Goal: Transaction & Acquisition: Download file/media

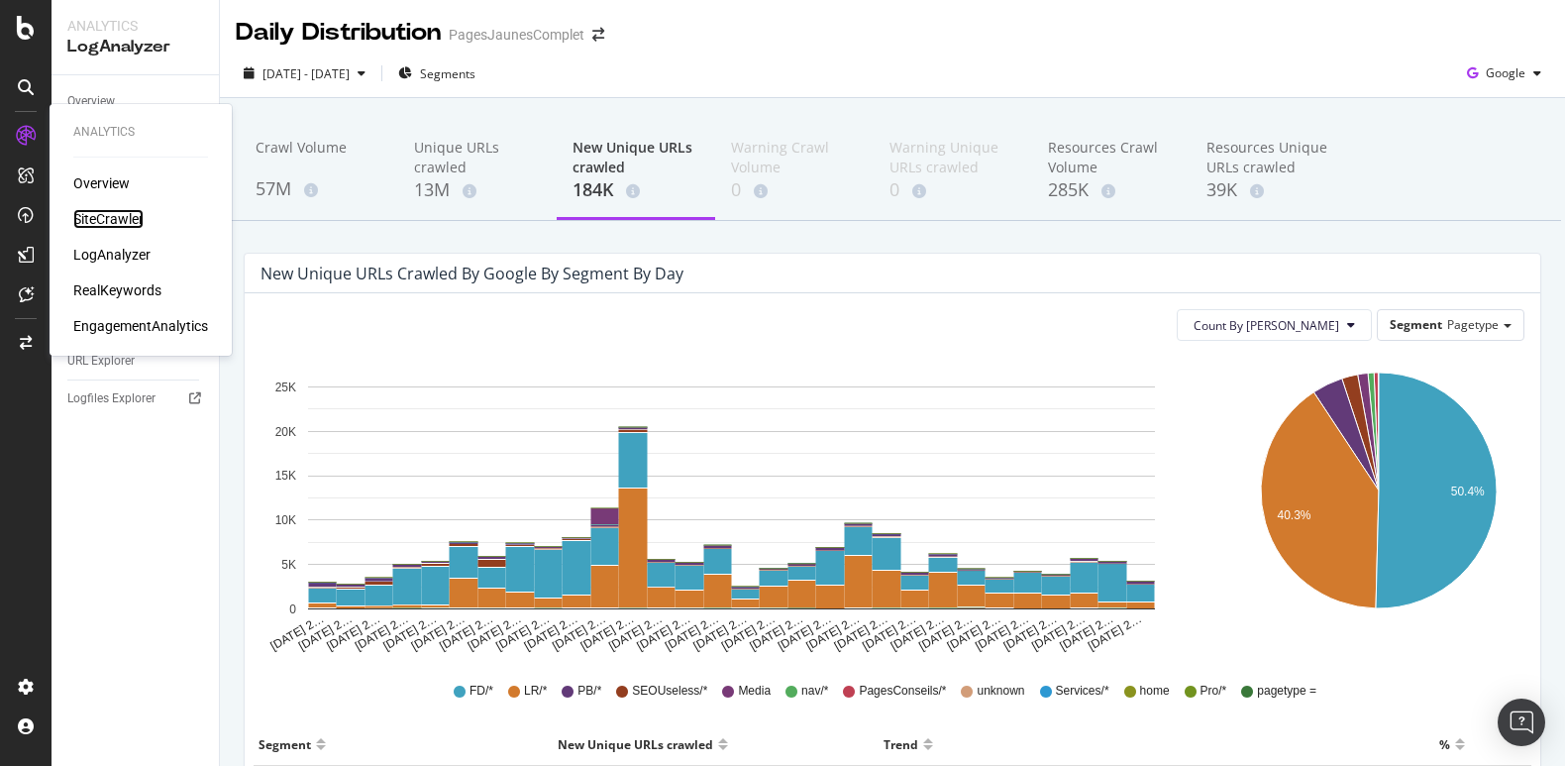
click at [95, 220] on div "SiteCrawler" at bounding box center [108, 219] width 70 height 20
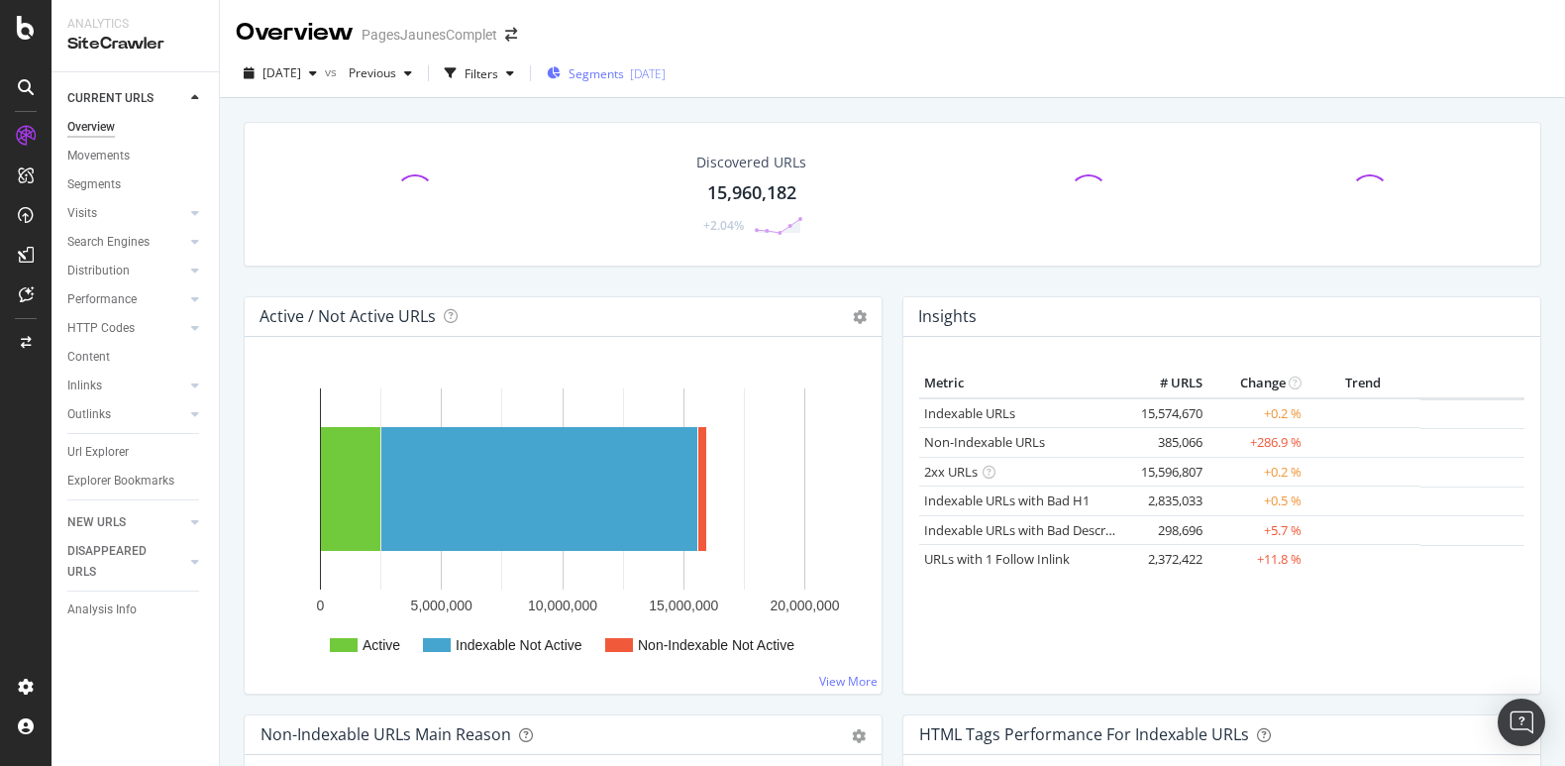
click at [666, 78] on div "[DATE]" at bounding box center [648, 73] width 36 height 17
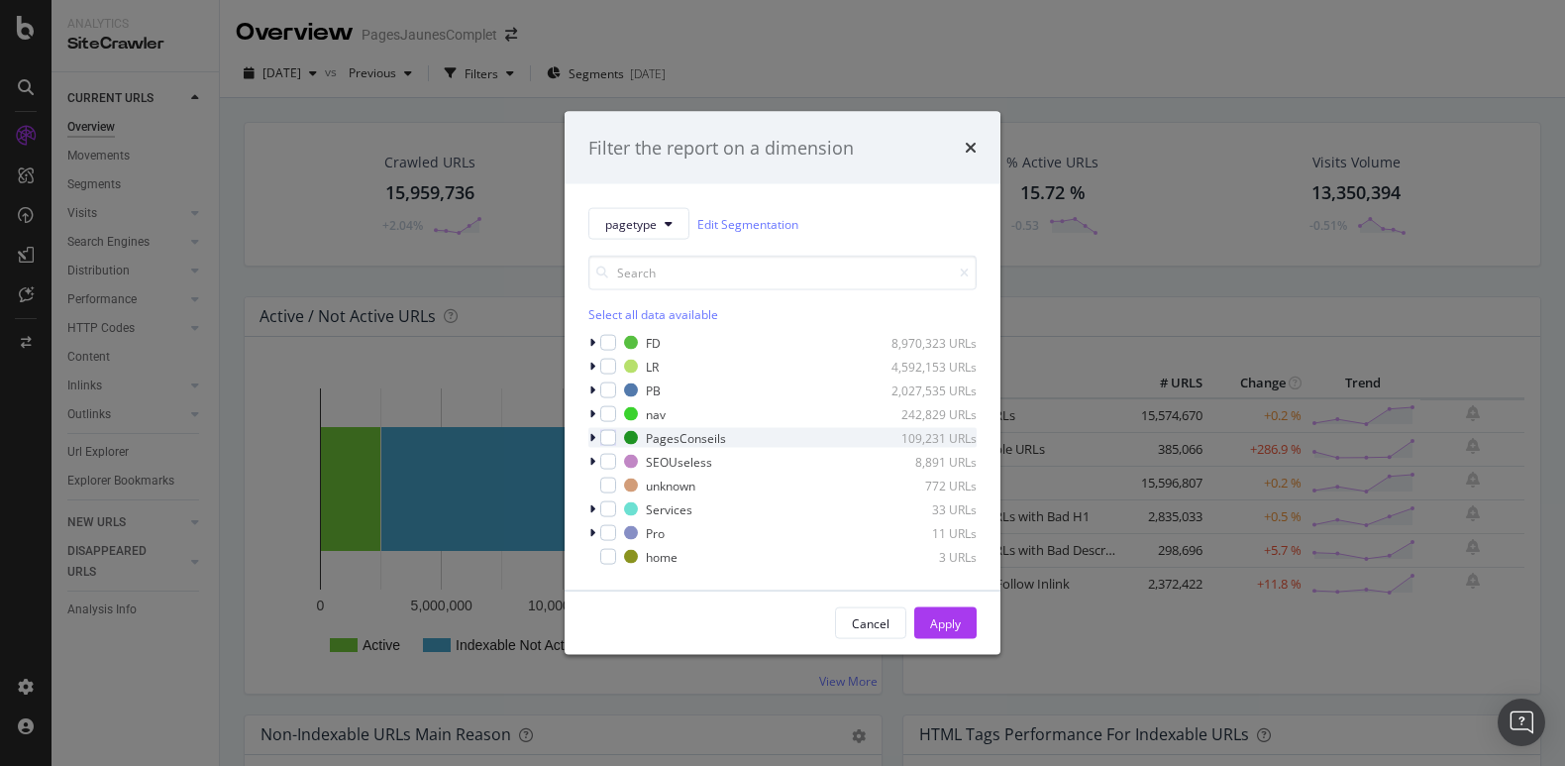
click at [589, 435] on icon "modal" at bounding box center [592, 438] width 6 height 12
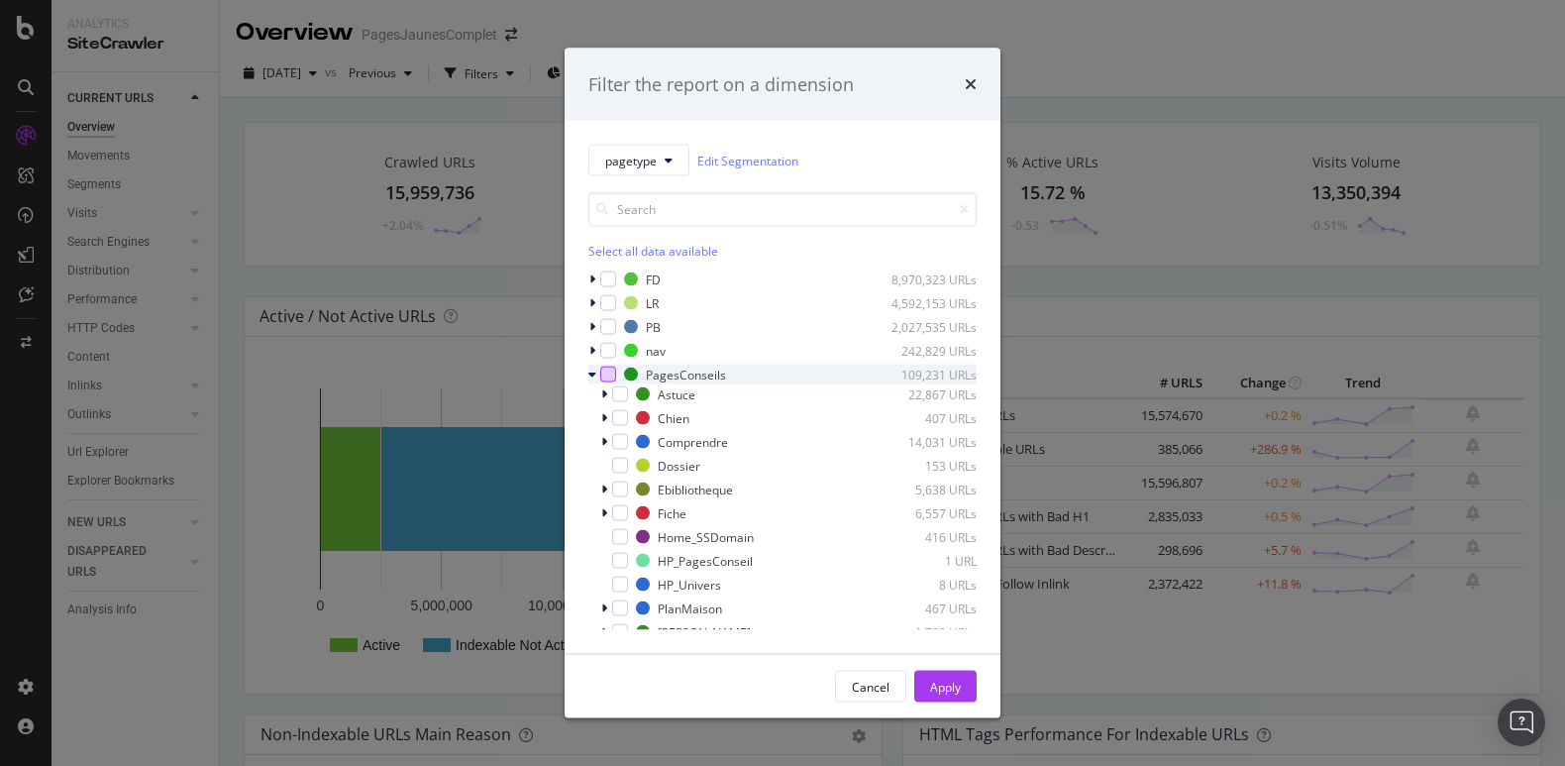
click at [609, 374] on div "modal" at bounding box center [608, 375] width 16 height 16
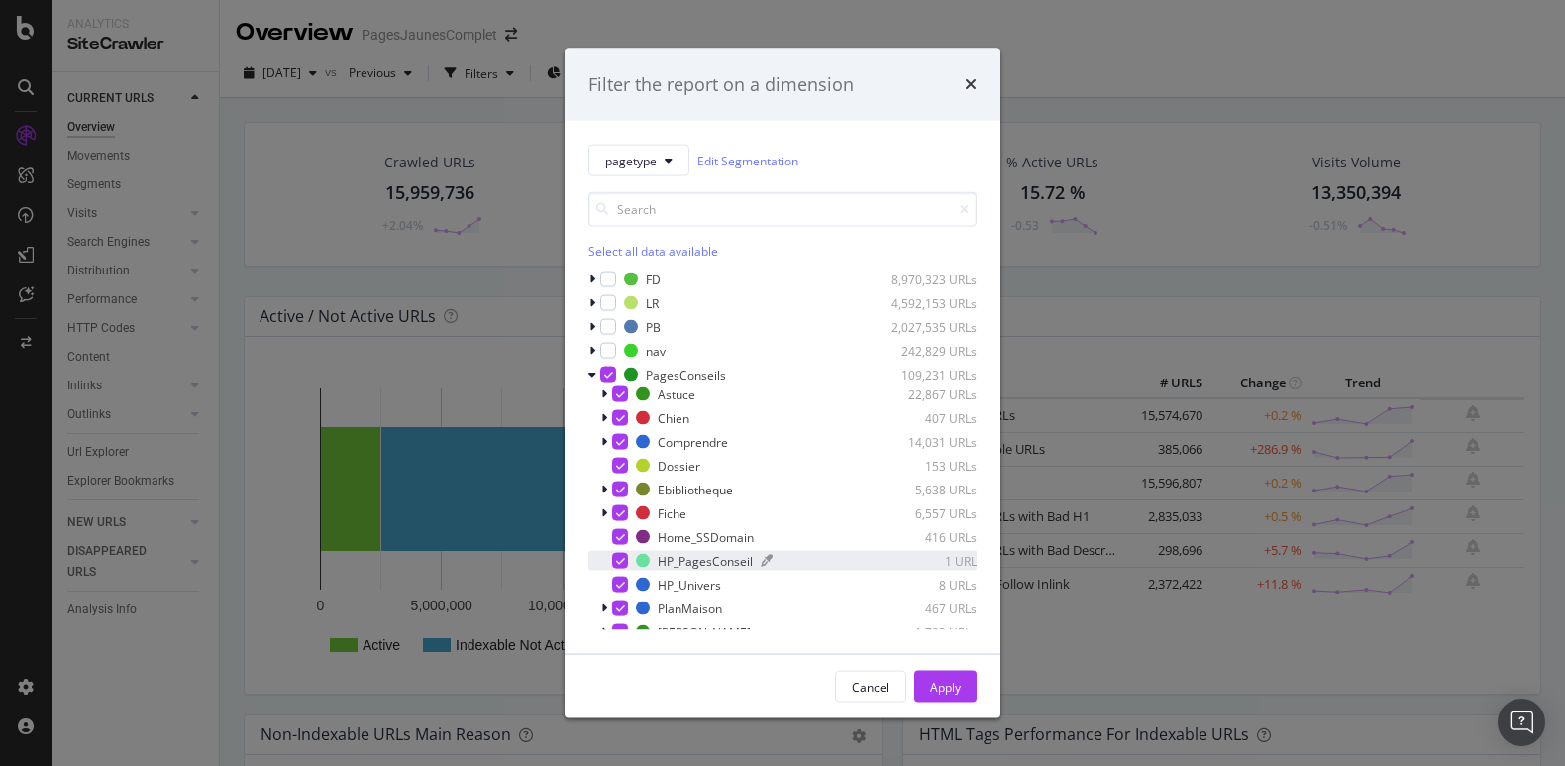
scroll to position [12, 0]
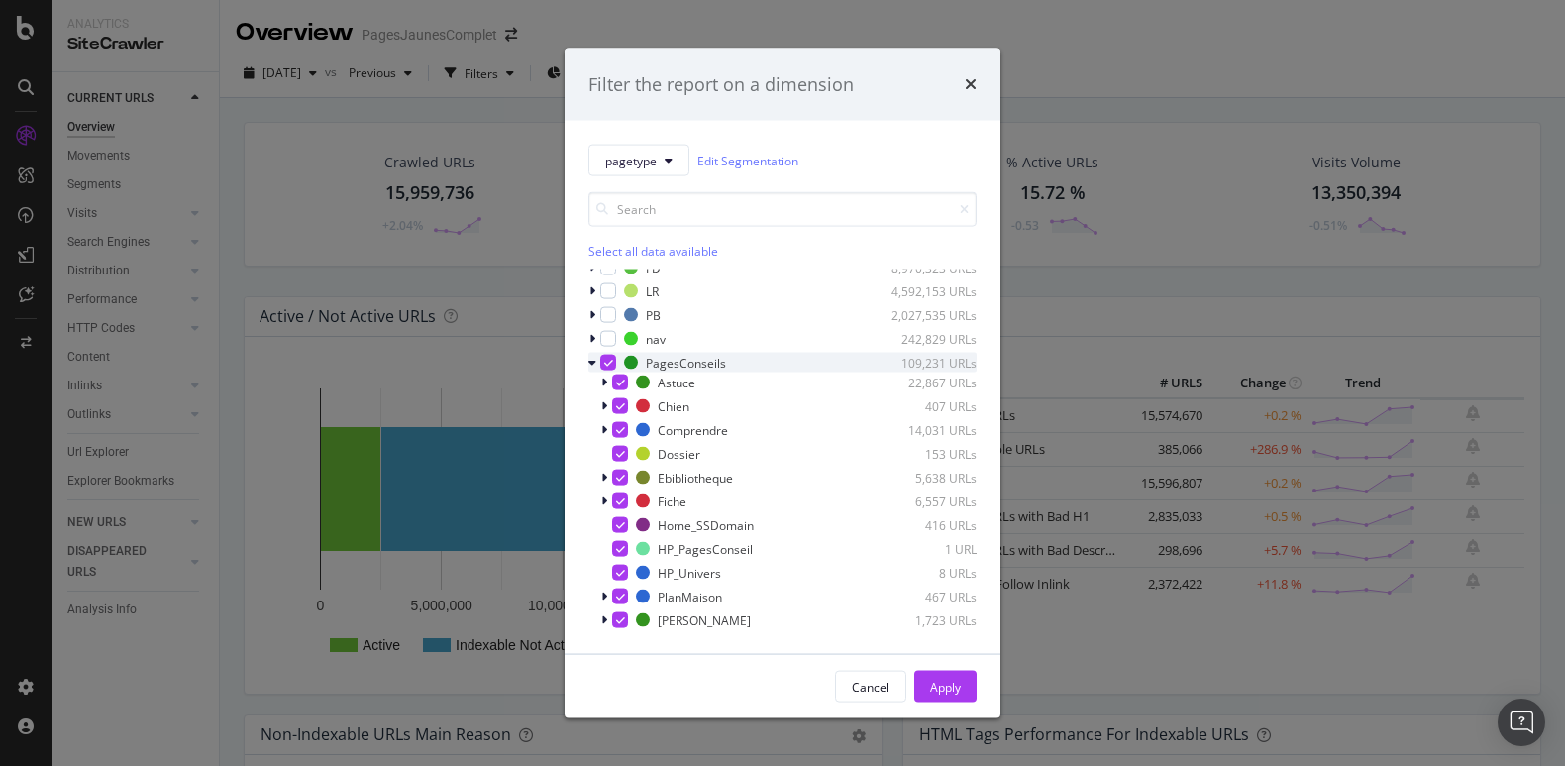
click at [612, 360] on div "modal" at bounding box center [608, 363] width 16 height 16
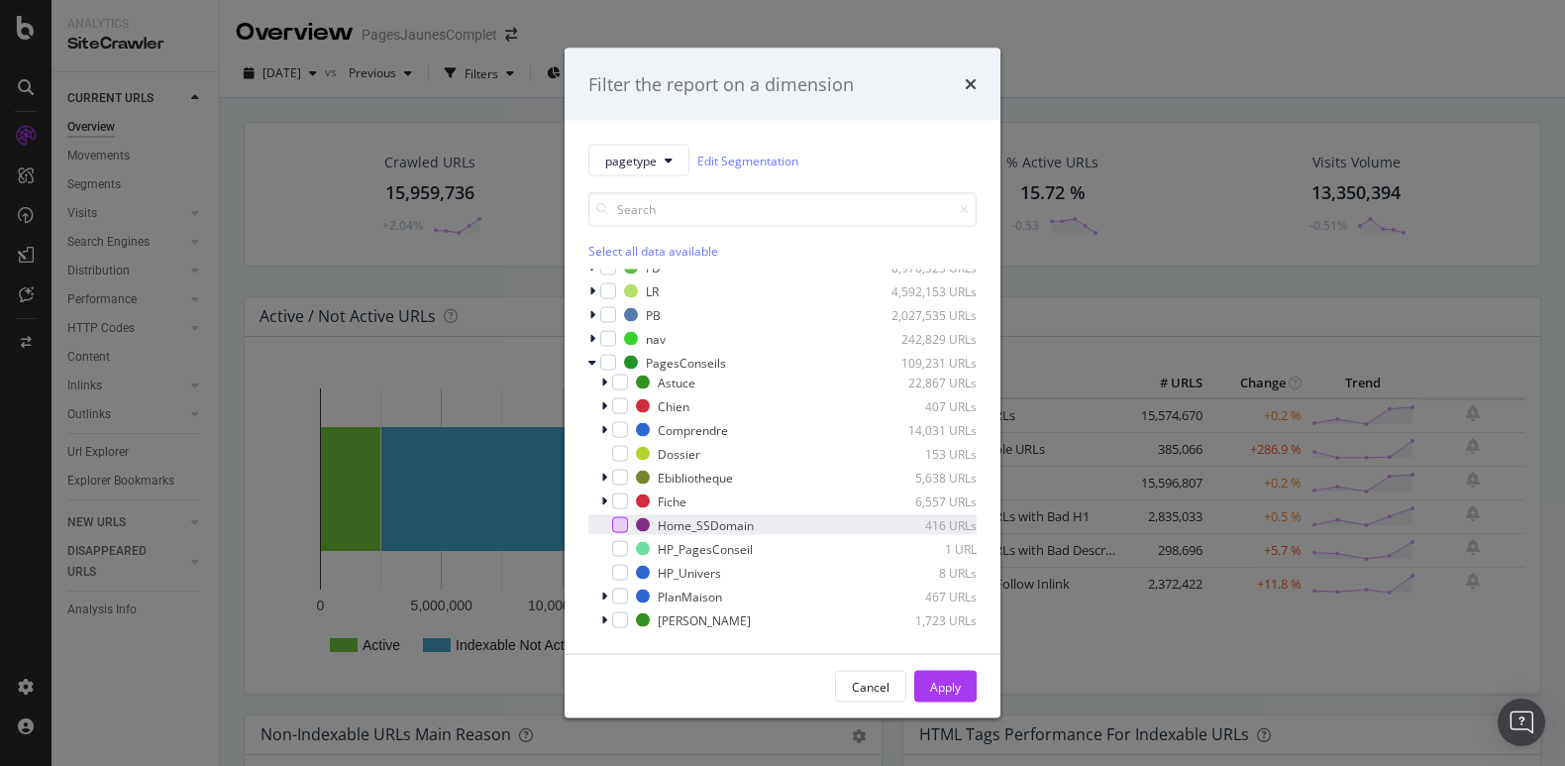
click at [627, 526] on div "modal" at bounding box center [620, 525] width 16 height 16
click at [961, 682] on button "Apply" at bounding box center [945, 687] width 62 height 32
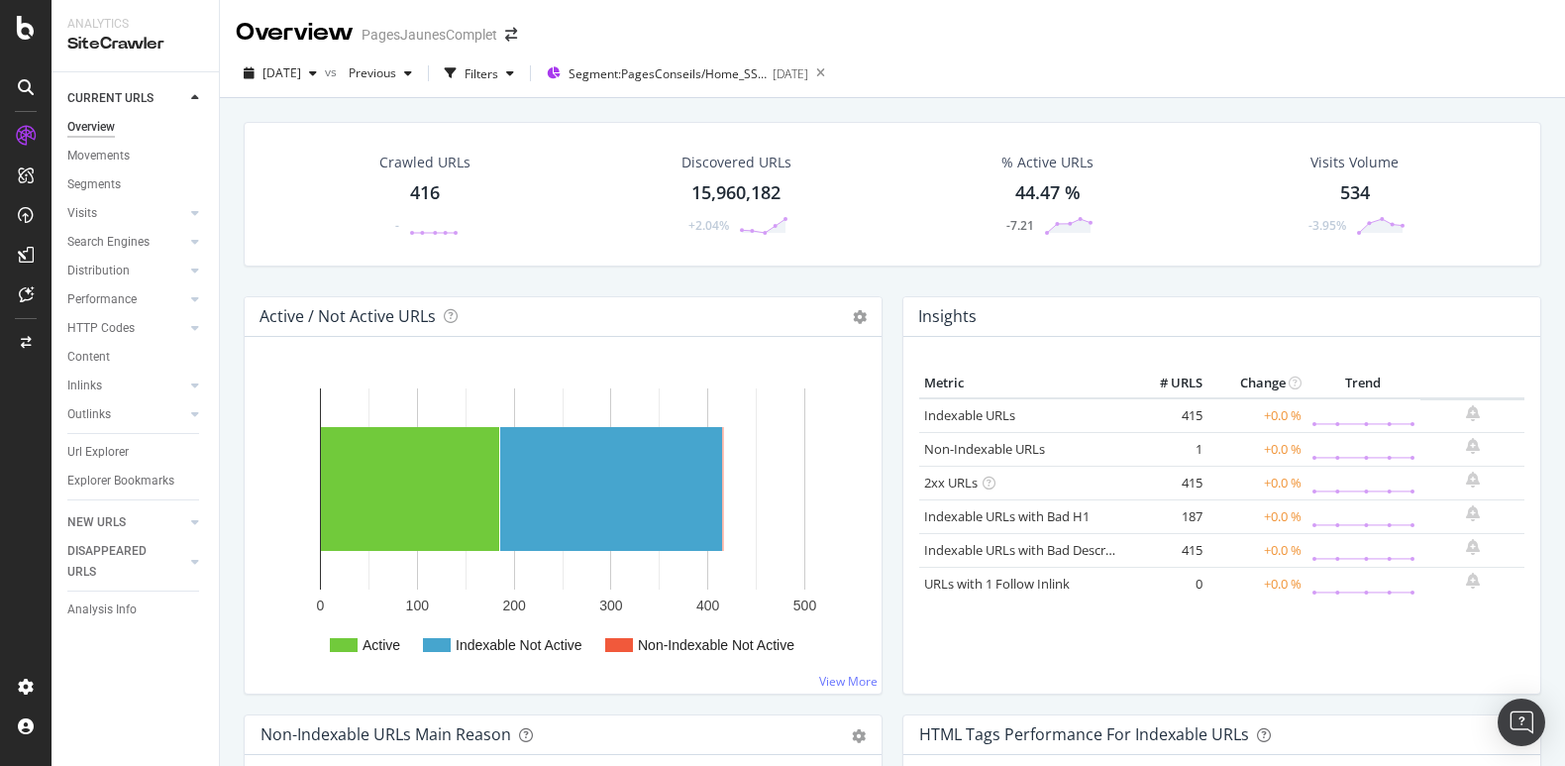
click at [429, 191] on div "416" at bounding box center [425, 193] width 30 height 26
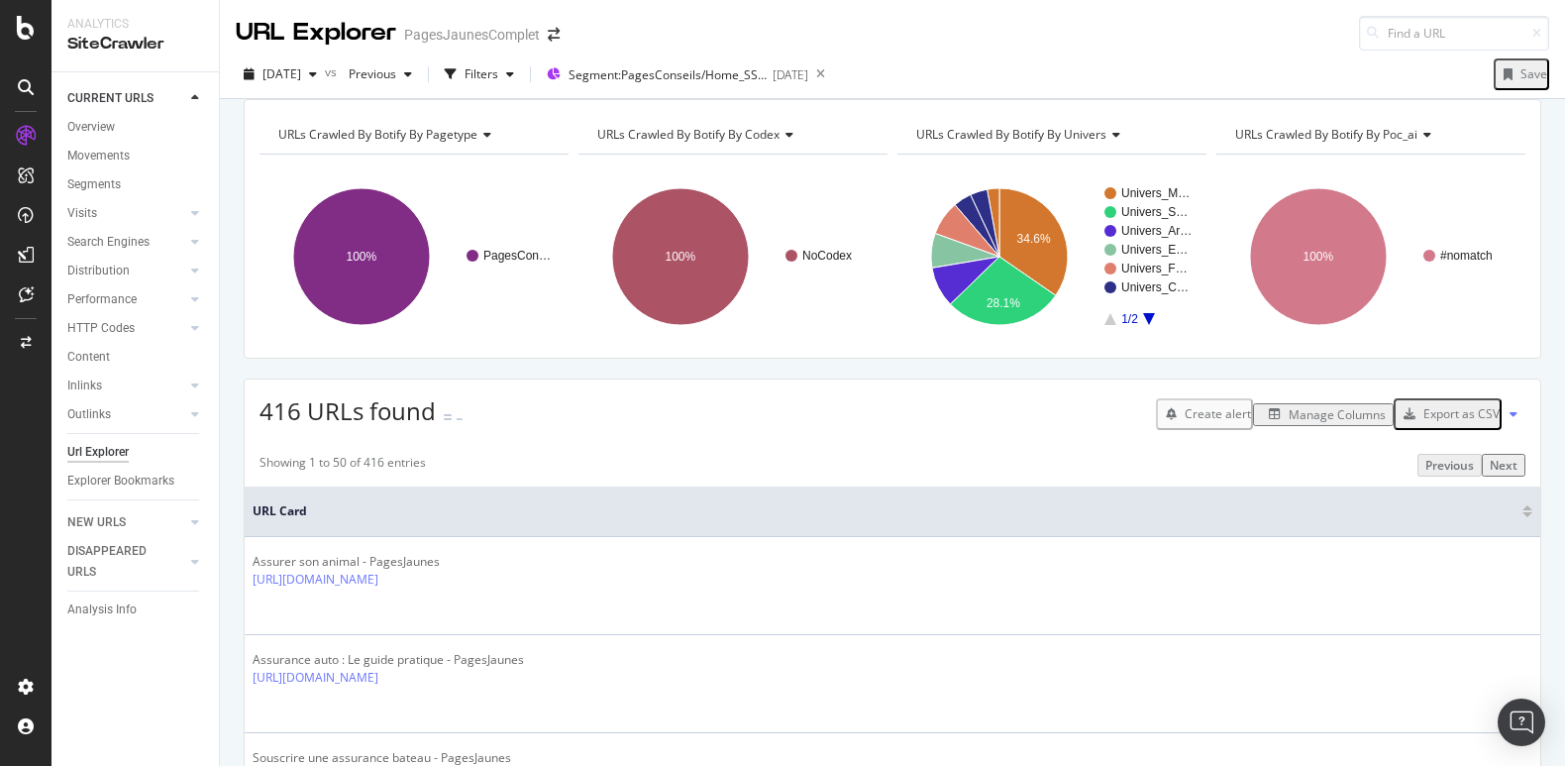
click at [1480, 422] on div "Export as CSV" at bounding box center [1461, 413] width 76 height 17
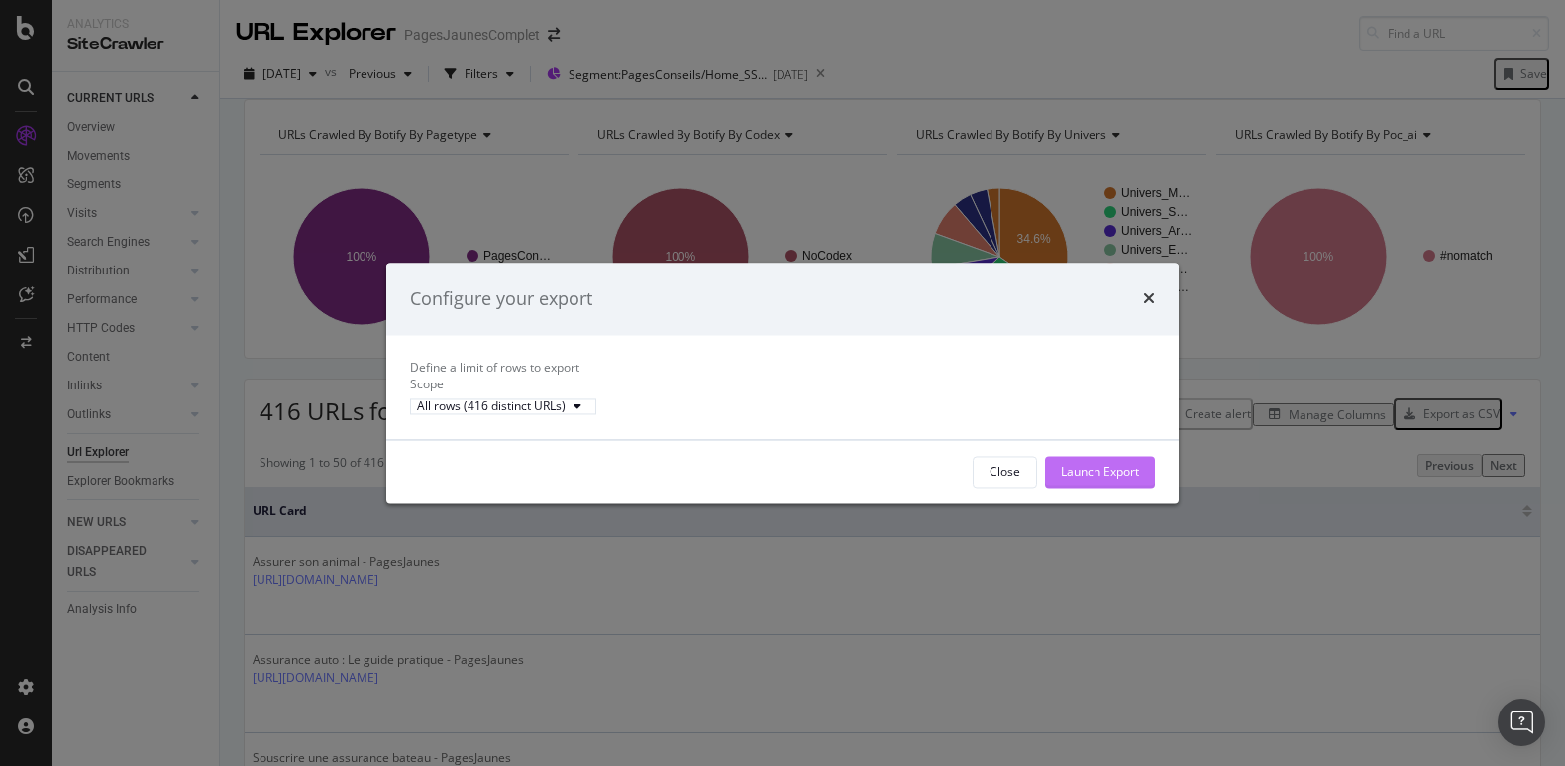
click at [1091, 479] on div "Launch Export" at bounding box center [1100, 471] width 78 height 17
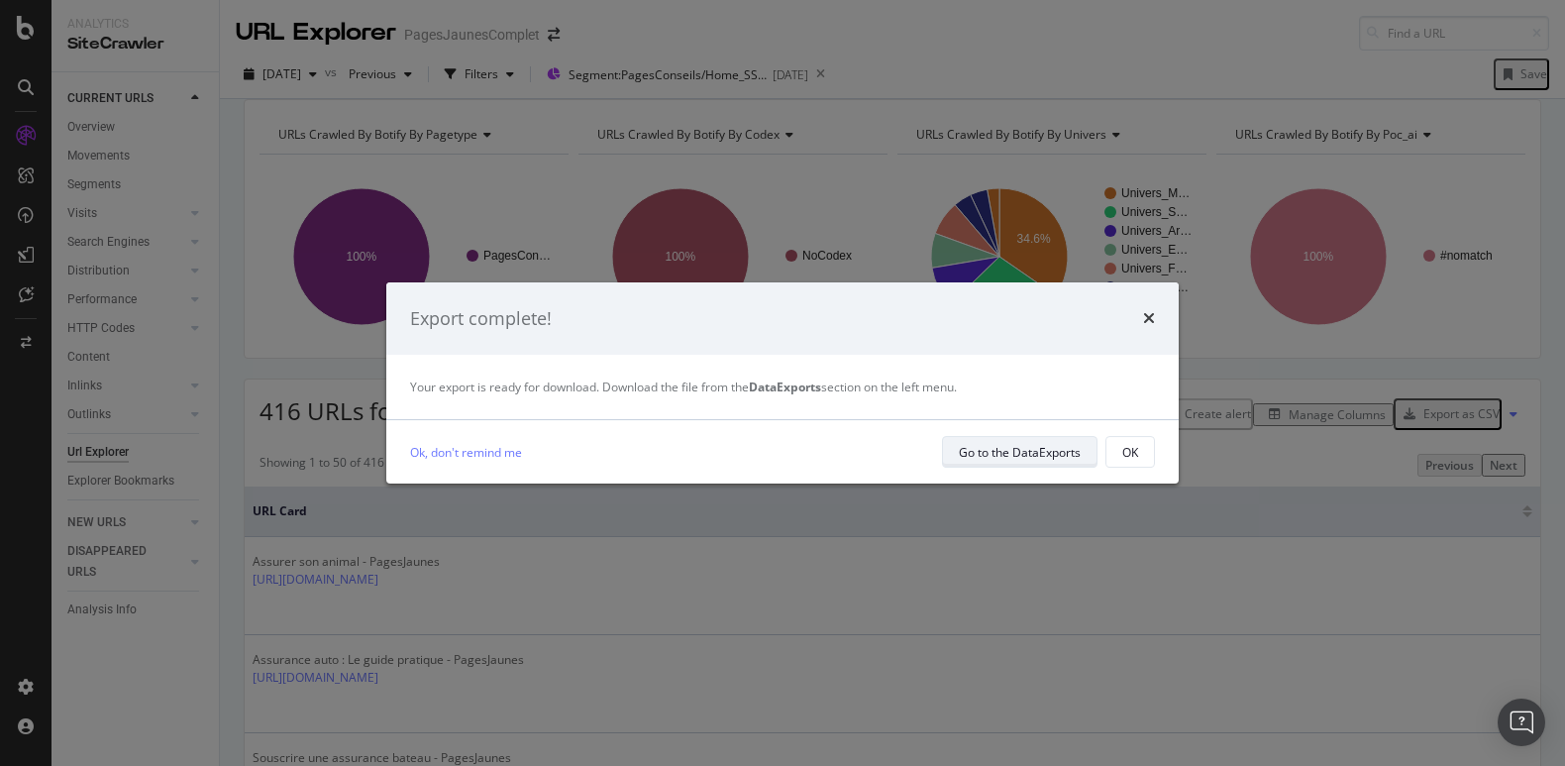
click at [1054, 455] on div "Go to the DataExports" at bounding box center [1020, 452] width 122 height 17
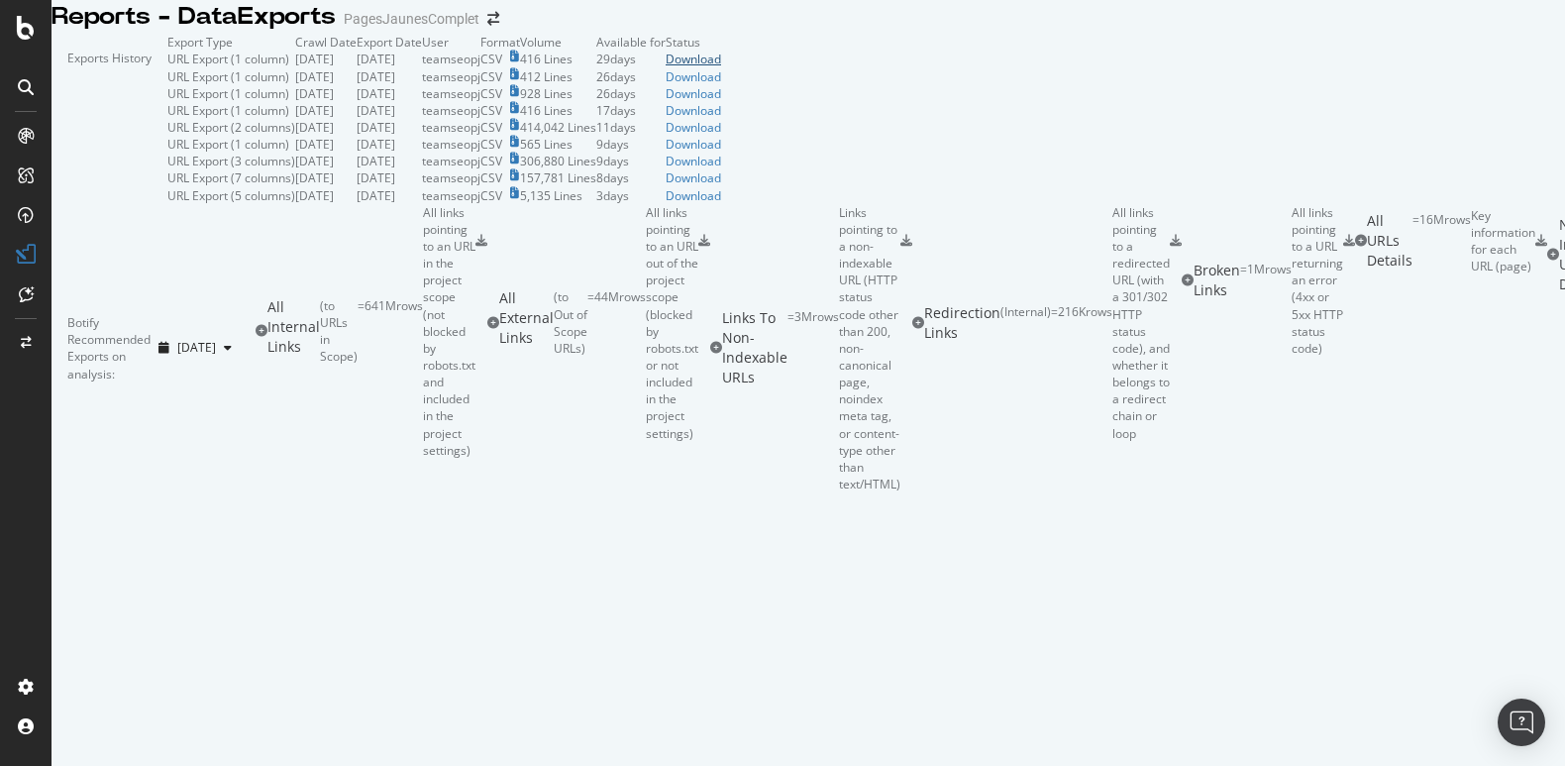
click at [721, 67] on link "Download" at bounding box center [693, 59] width 55 height 17
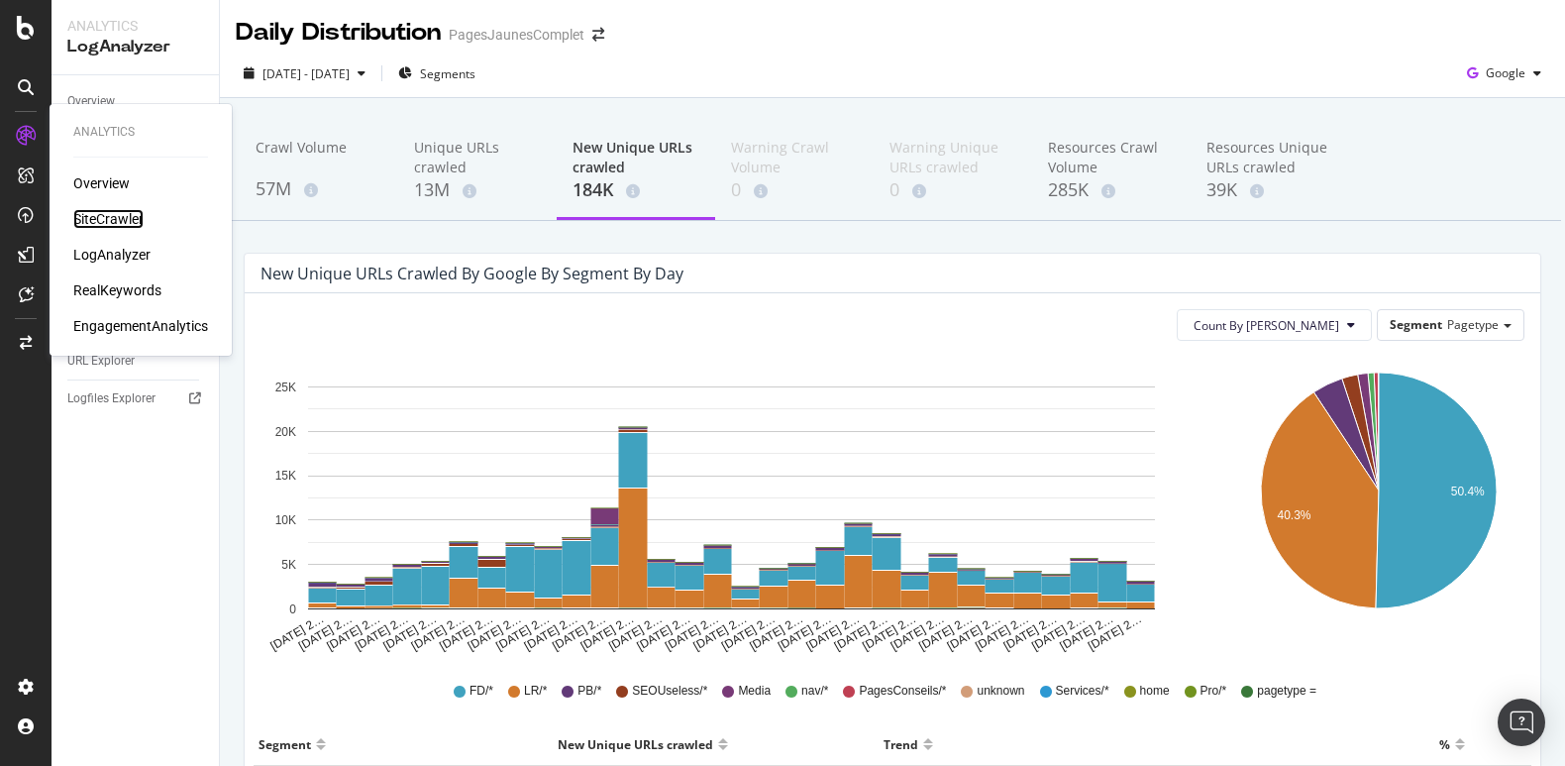
click at [99, 219] on div "SiteCrawler" at bounding box center [108, 219] width 70 height 20
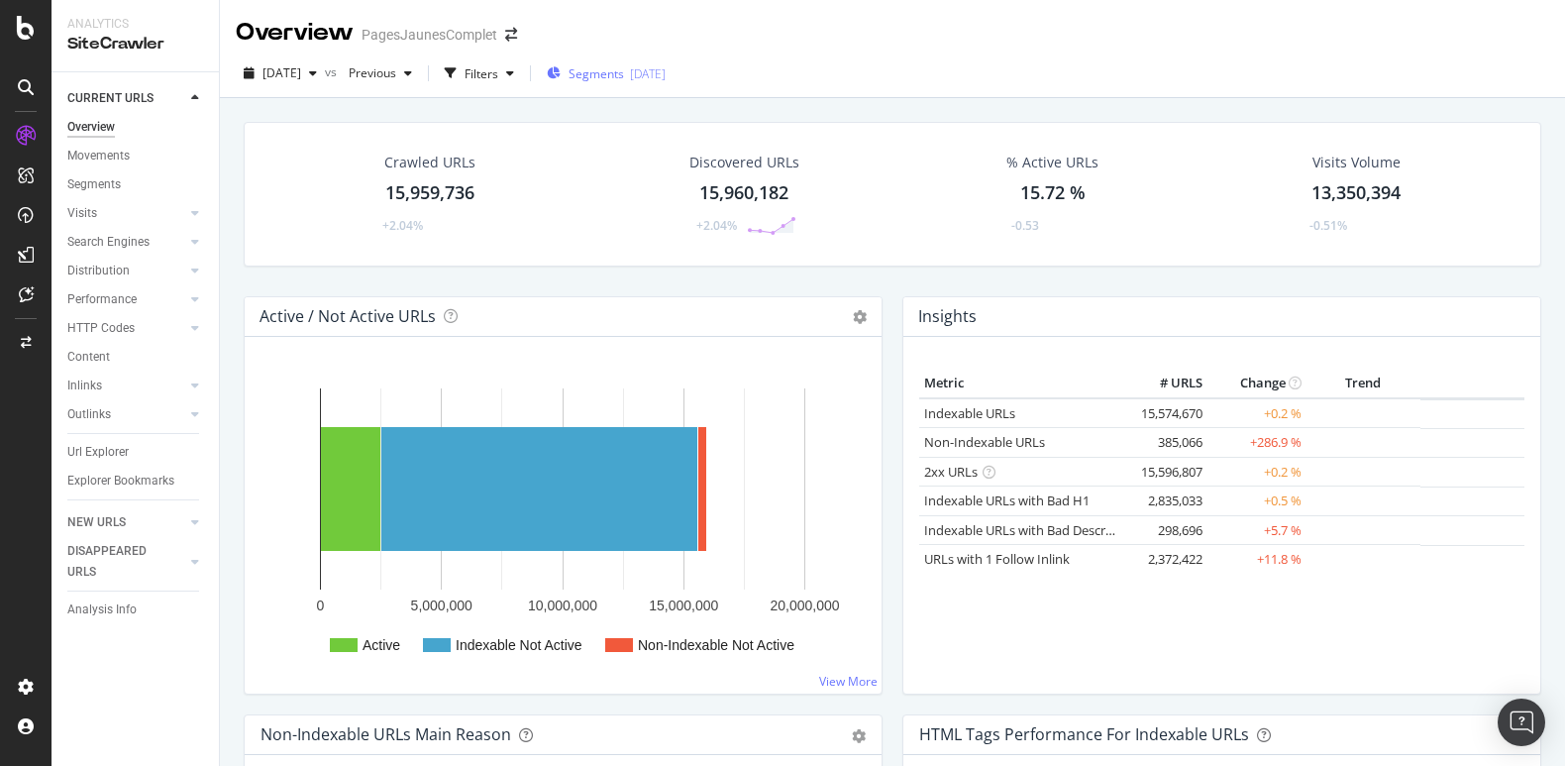
click at [624, 74] on span "Segments" at bounding box center [596, 73] width 55 height 17
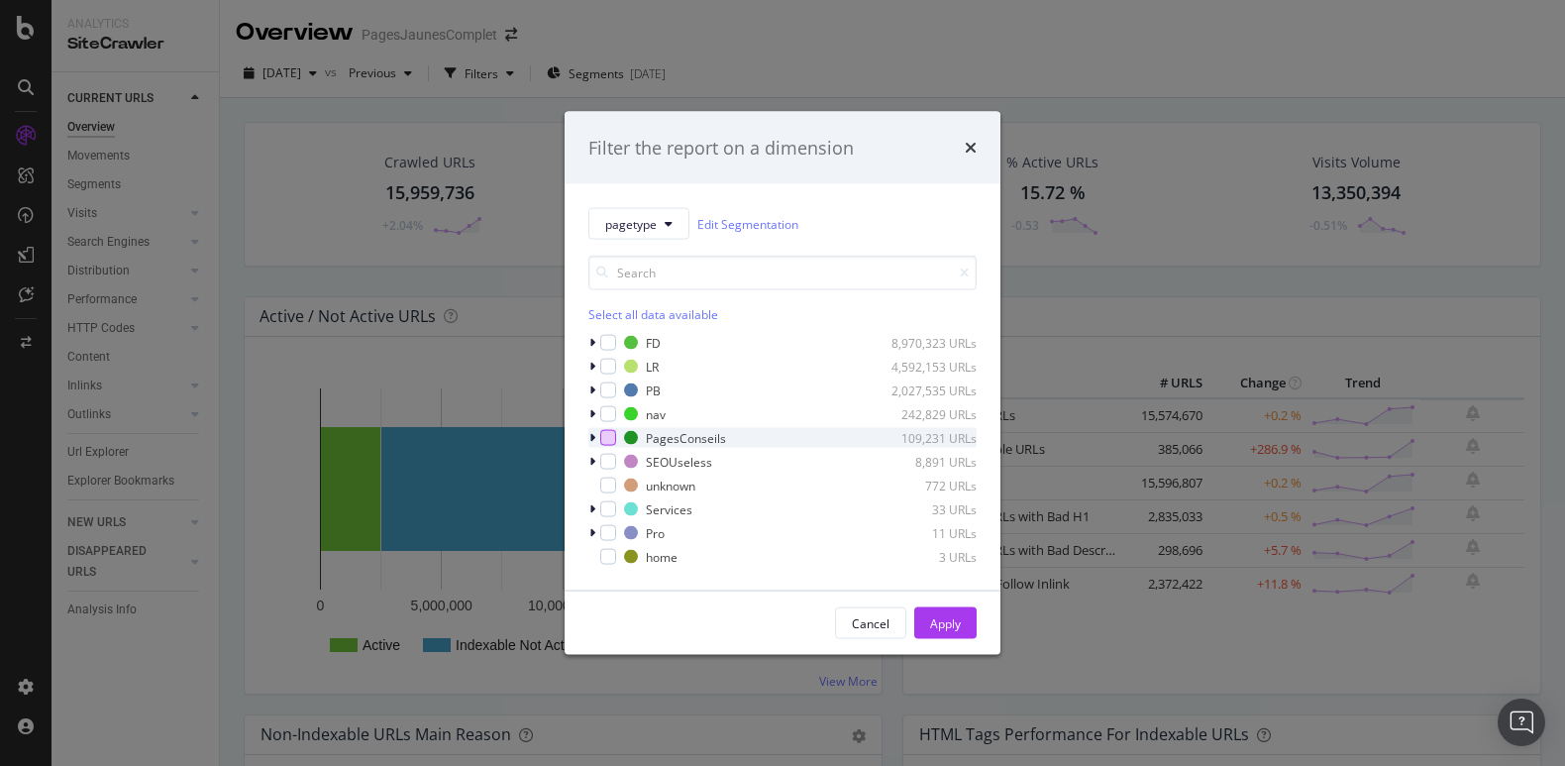
click at [614, 443] on div "modal" at bounding box center [608, 438] width 16 height 16
click at [593, 436] on icon "modal" at bounding box center [592, 438] width 6 height 12
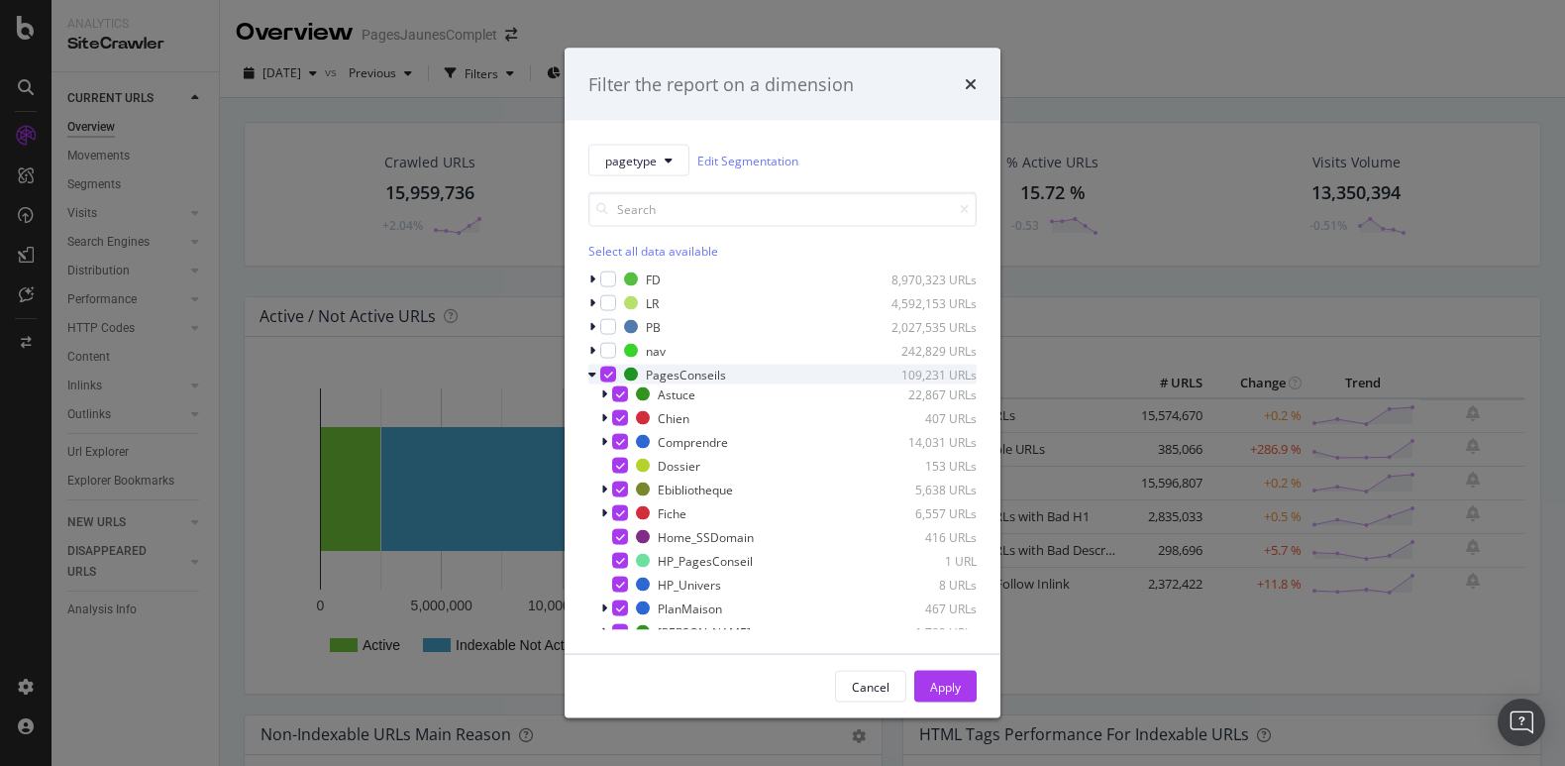
click at [610, 374] on icon "modal" at bounding box center [608, 374] width 9 height 10
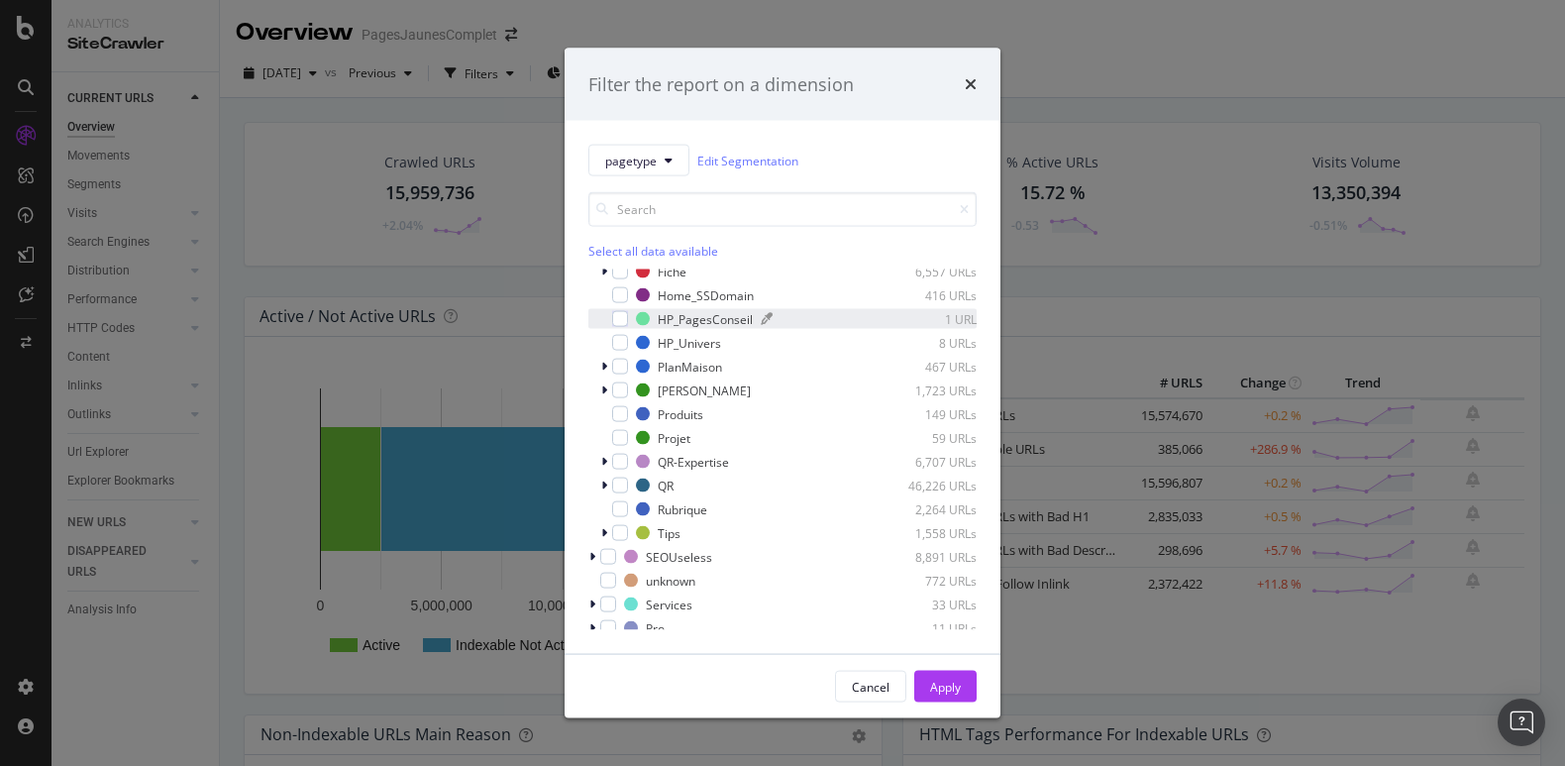
scroll to position [246, 0]
click at [606, 531] on icon "modal" at bounding box center [604, 529] width 6 height 12
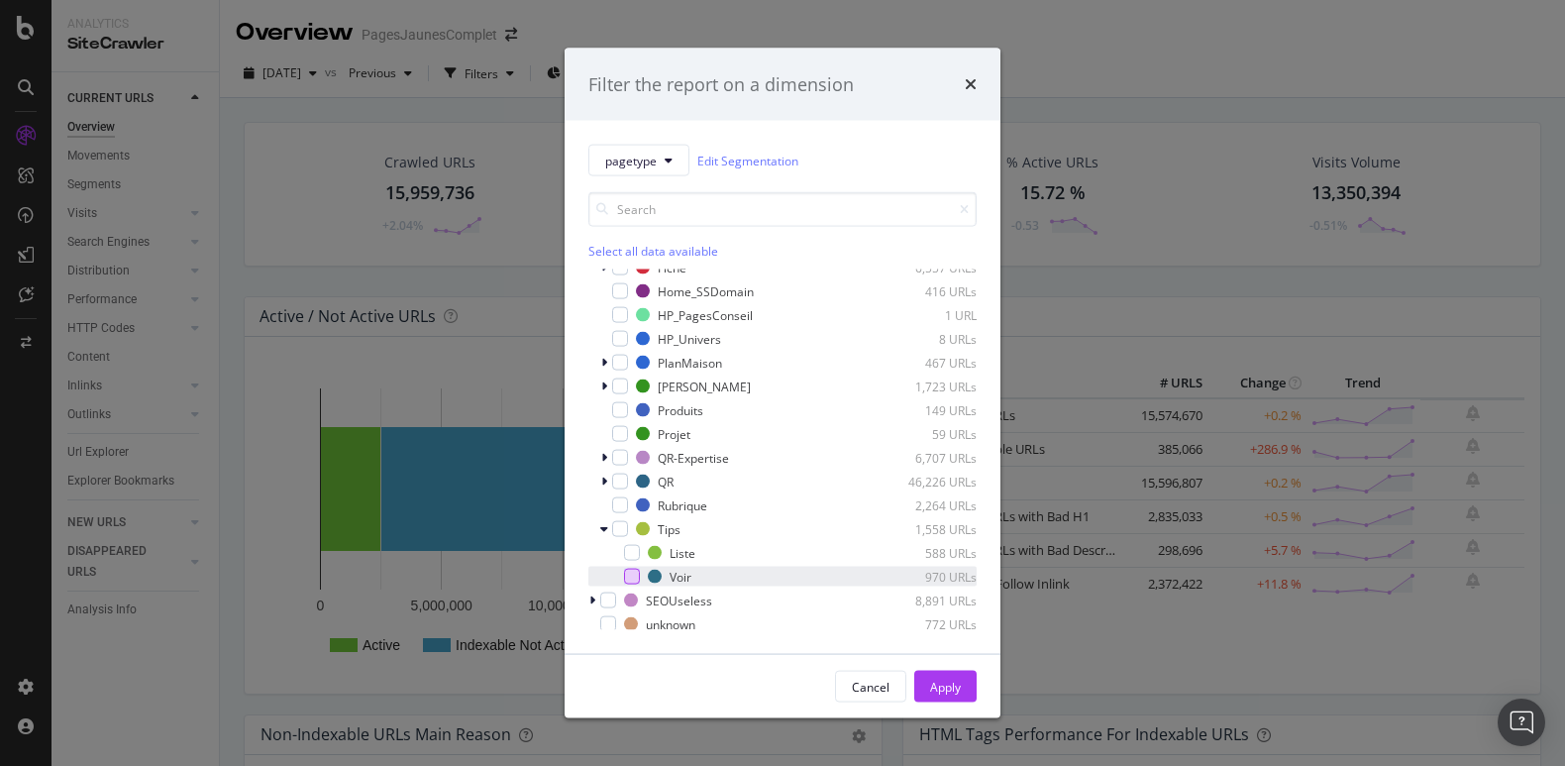
click at [639, 572] on div "modal" at bounding box center [632, 577] width 16 height 16
click at [618, 527] on icon "modal" at bounding box center [620, 529] width 9 height 10
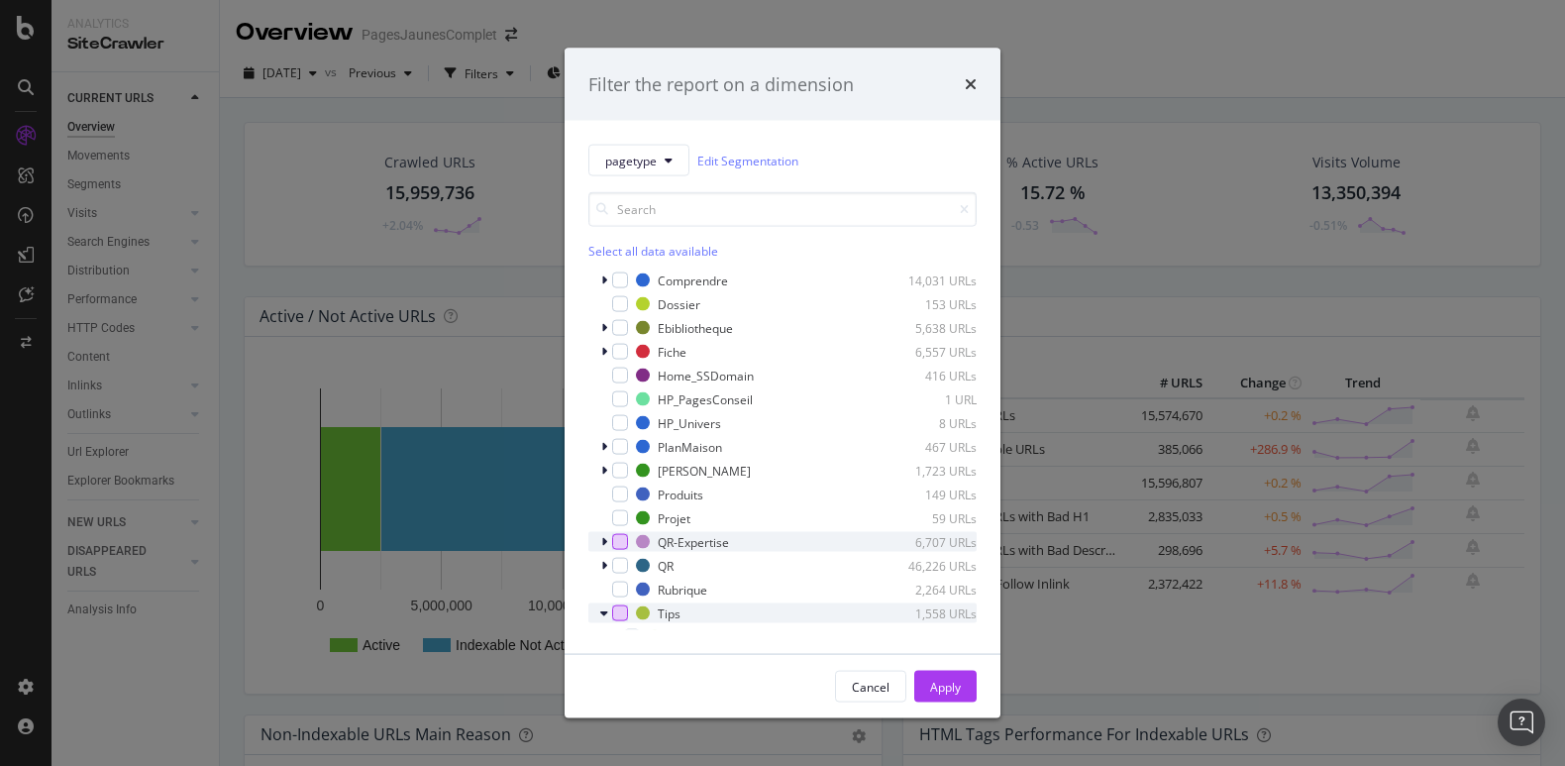
scroll to position [160, 0]
click at [607, 355] on div "modal" at bounding box center [606, 353] width 12 height 20
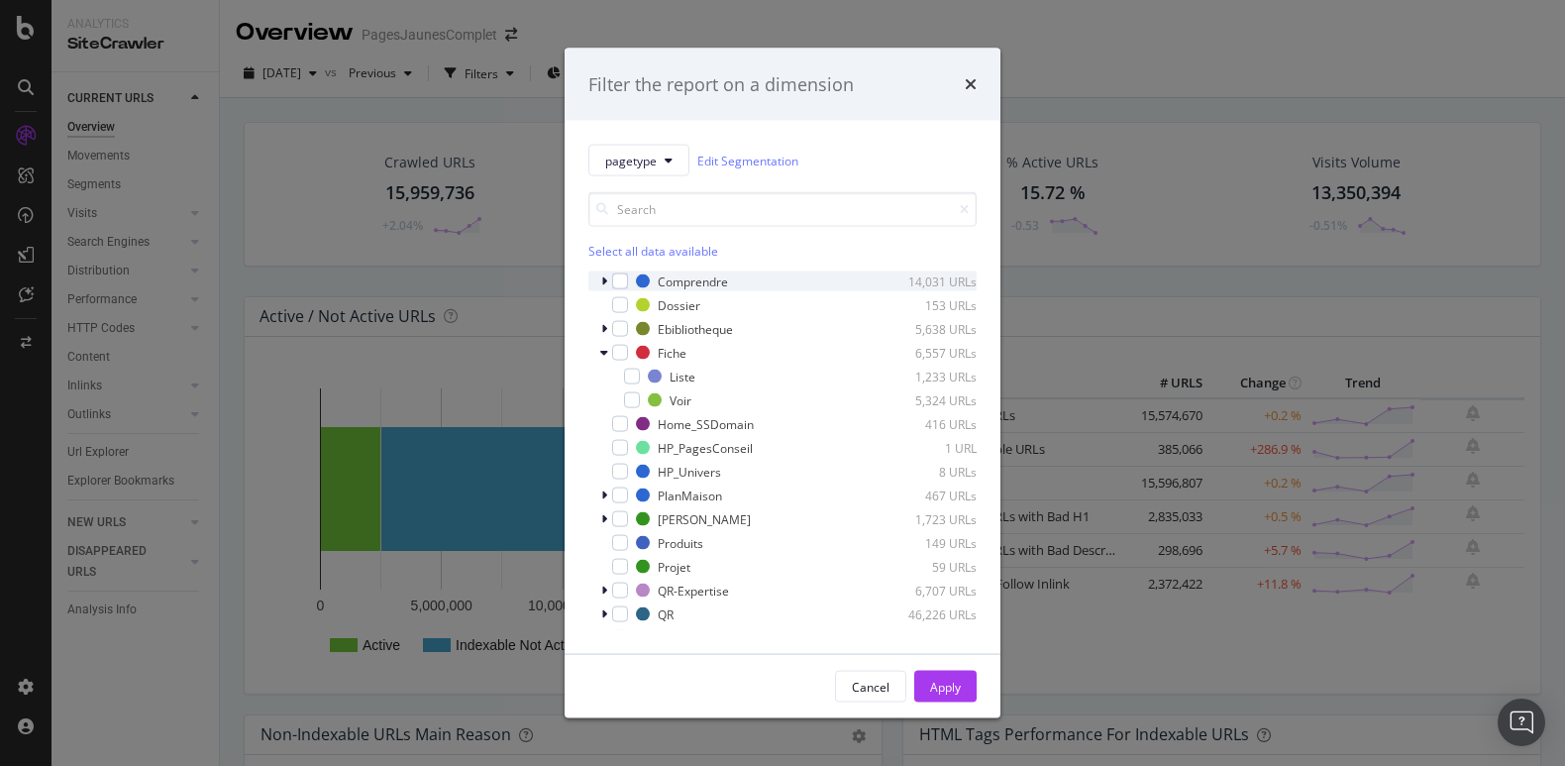
click at [606, 284] on icon "modal" at bounding box center [604, 281] width 6 height 12
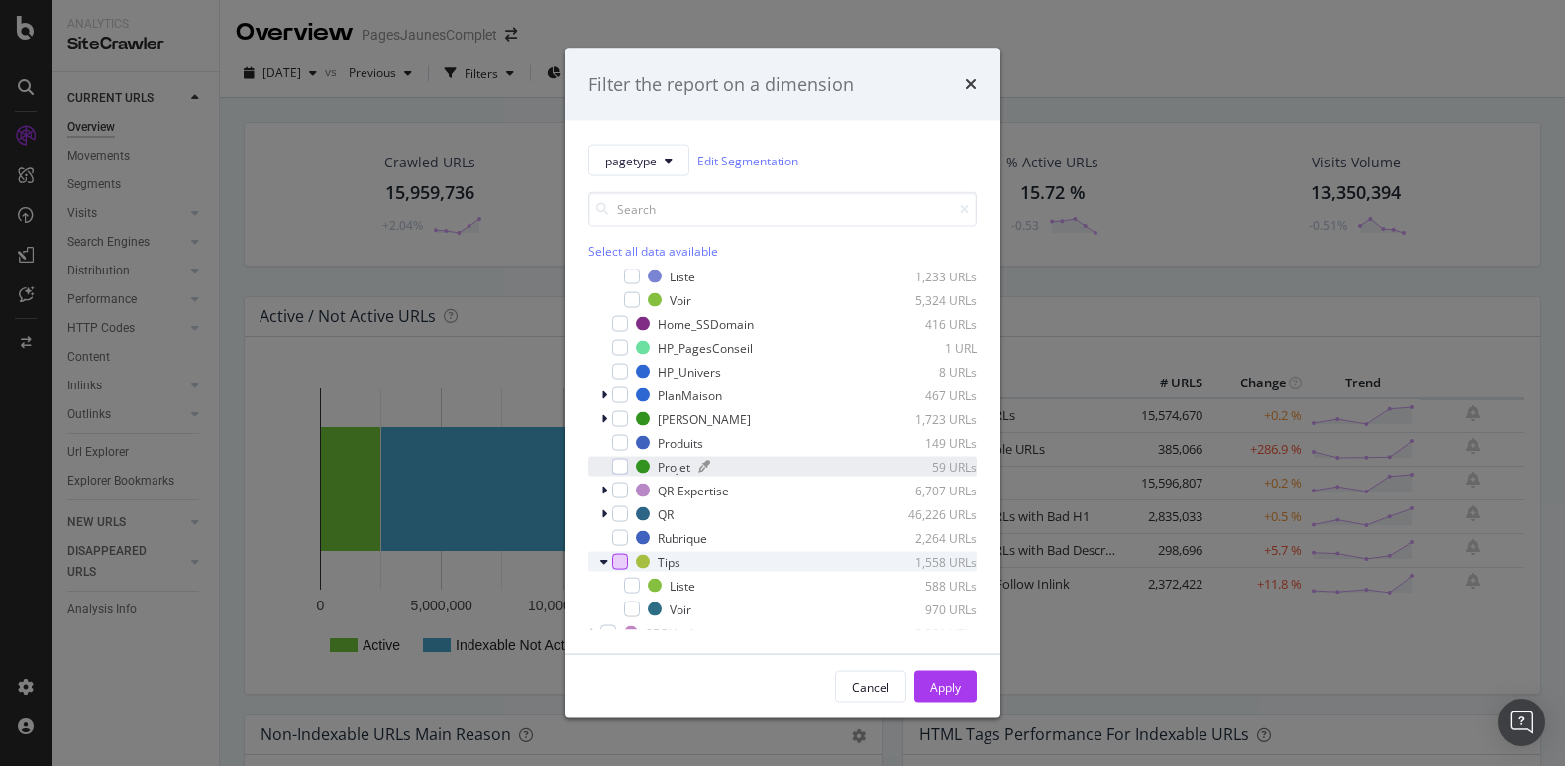
scroll to position [309, 0]
click at [605, 515] on icon "modal" at bounding box center [604, 513] width 6 height 12
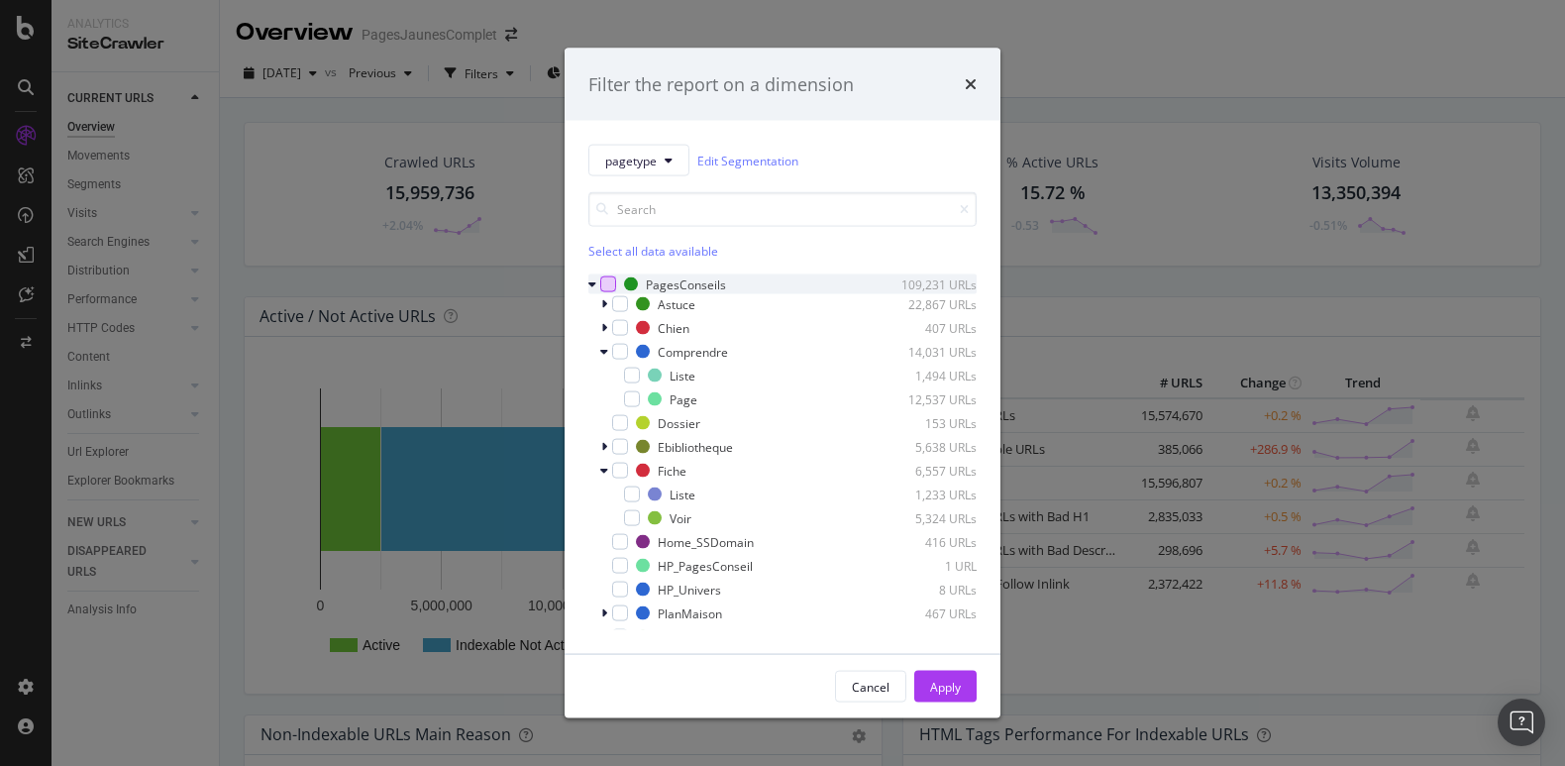
scroll to position [92, 0]
click at [604, 299] on icon "modal" at bounding box center [604, 302] width 6 height 12
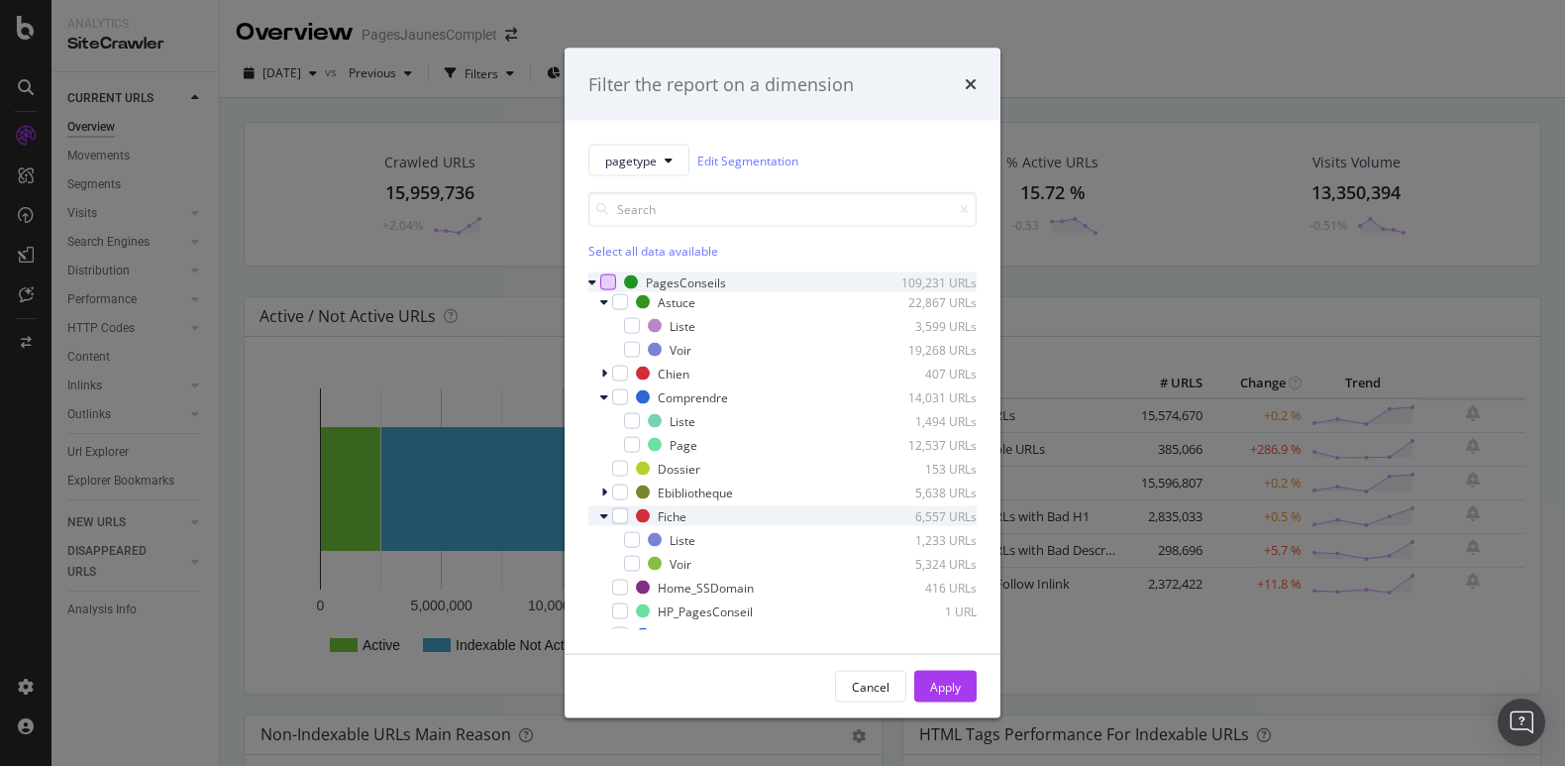
click at [605, 516] on icon "modal" at bounding box center [604, 516] width 8 height 12
click at [605, 496] on icon "modal" at bounding box center [604, 492] width 6 height 12
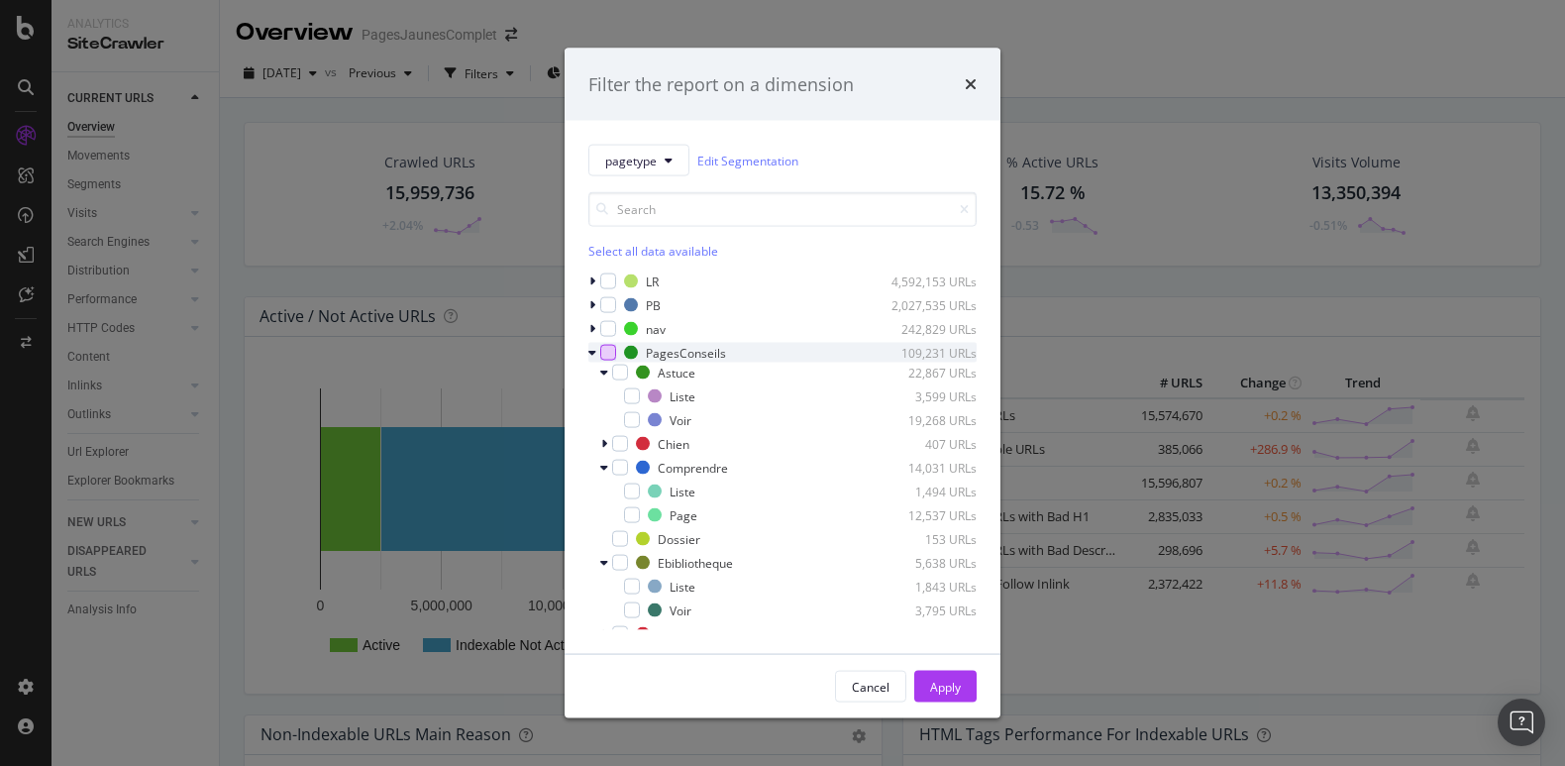
scroll to position [12, 0]
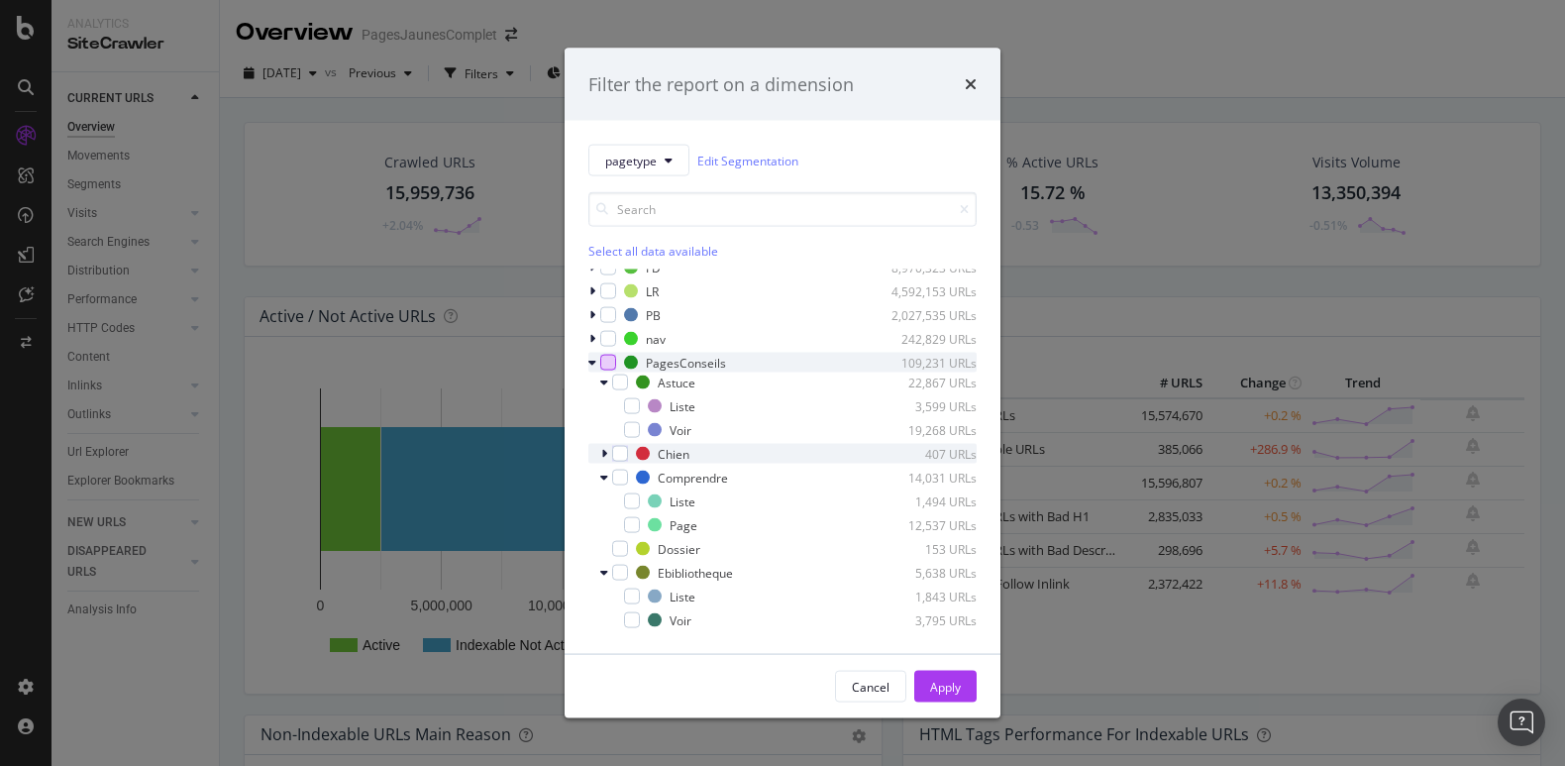
click at [602, 457] on icon "modal" at bounding box center [604, 454] width 6 height 12
click at [607, 455] on icon "modal" at bounding box center [604, 454] width 8 height 12
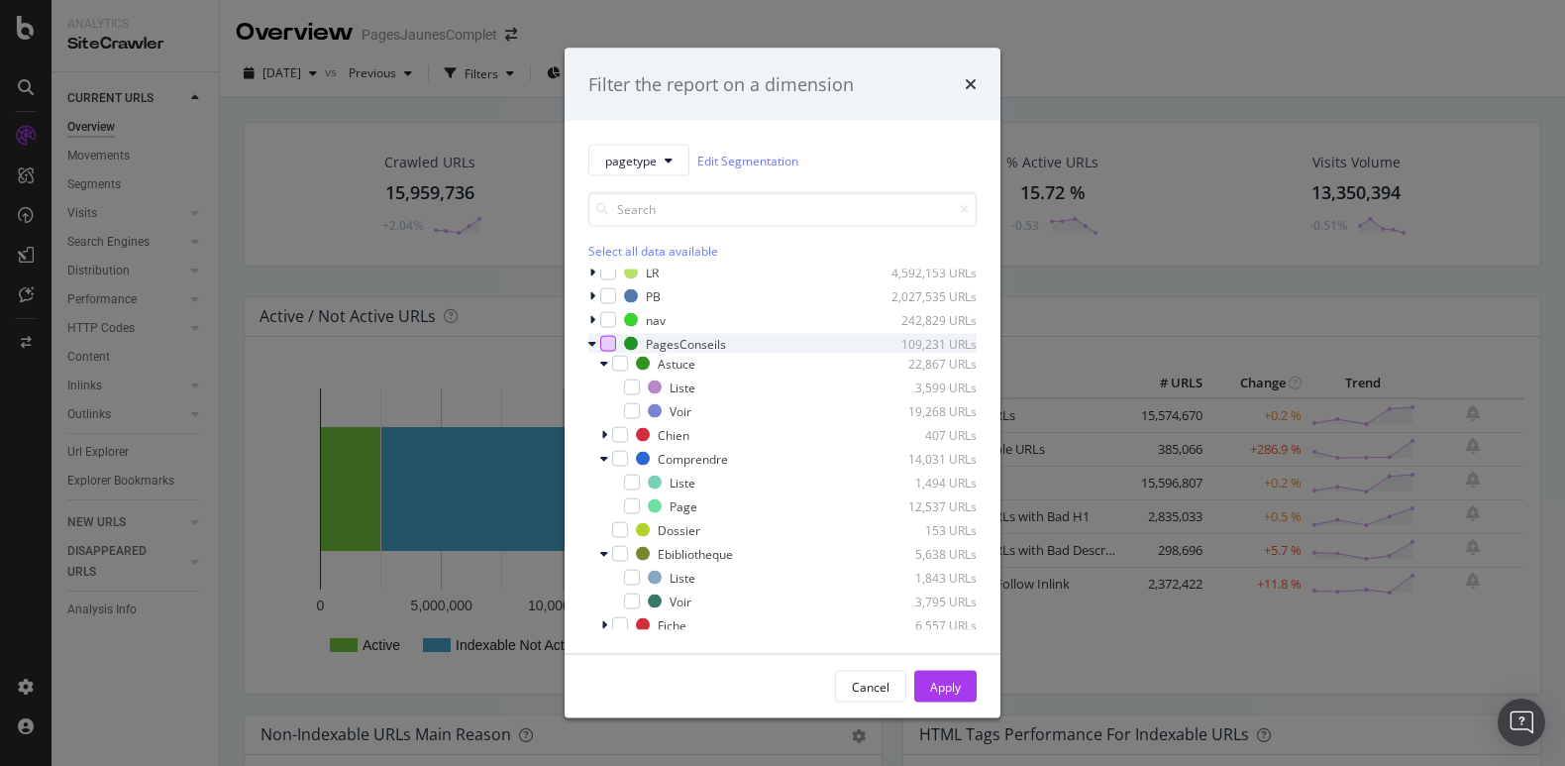
scroll to position [35, 0]
click at [603, 451] on icon "modal" at bounding box center [604, 455] width 8 height 12
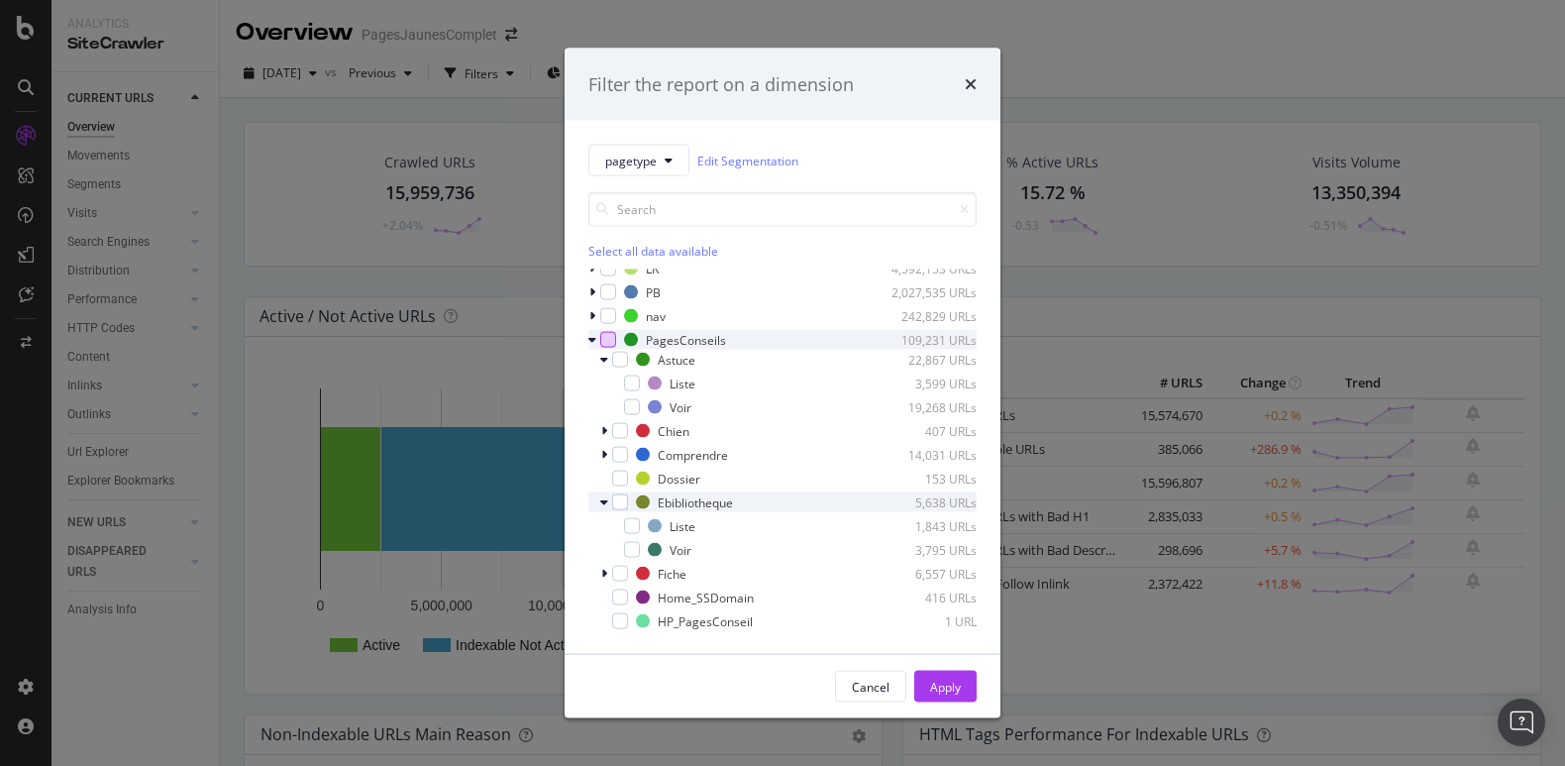
click at [603, 492] on div "modal" at bounding box center [606, 502] width 12 height 20
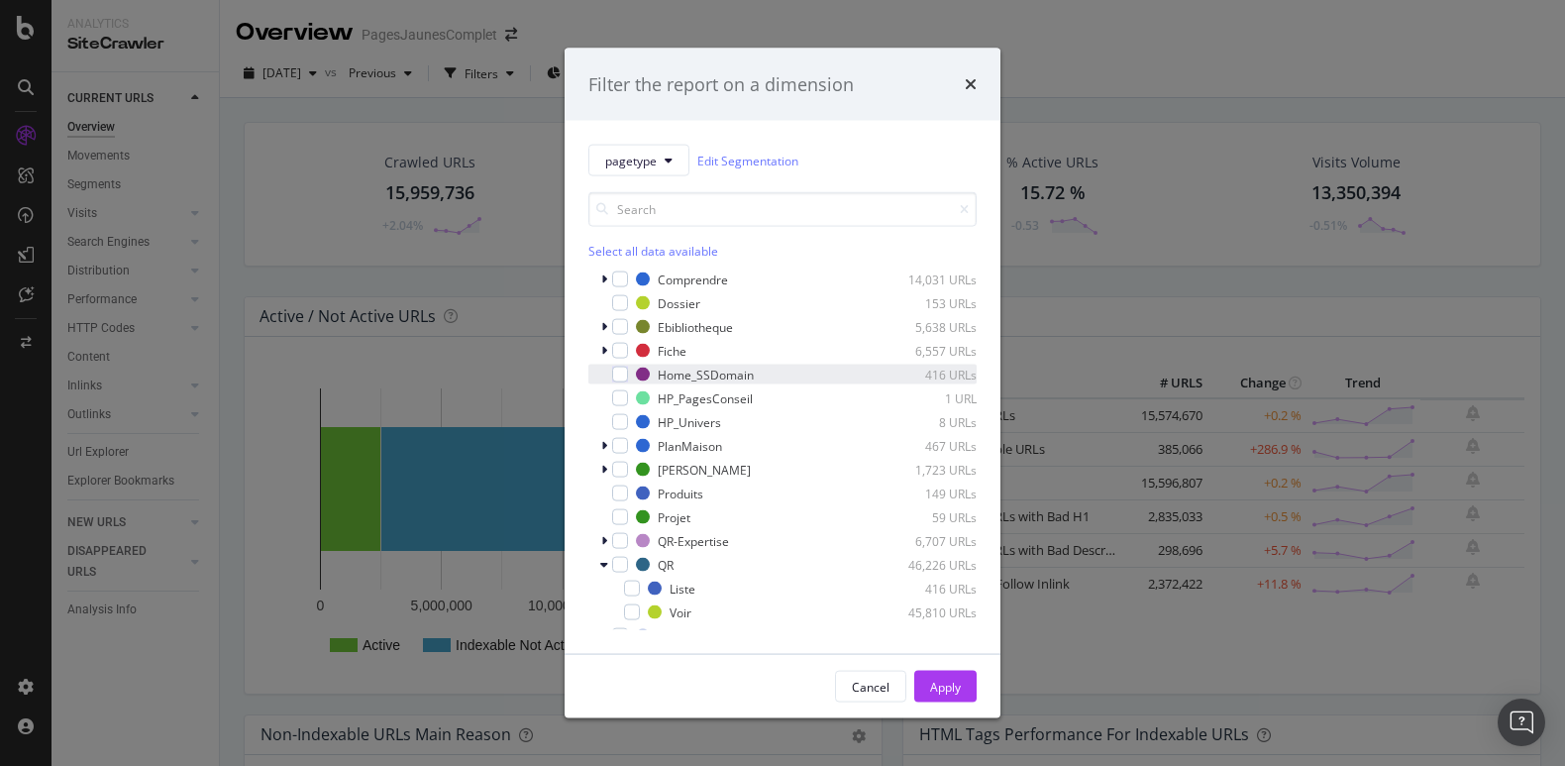
scroll to position [265, 0]
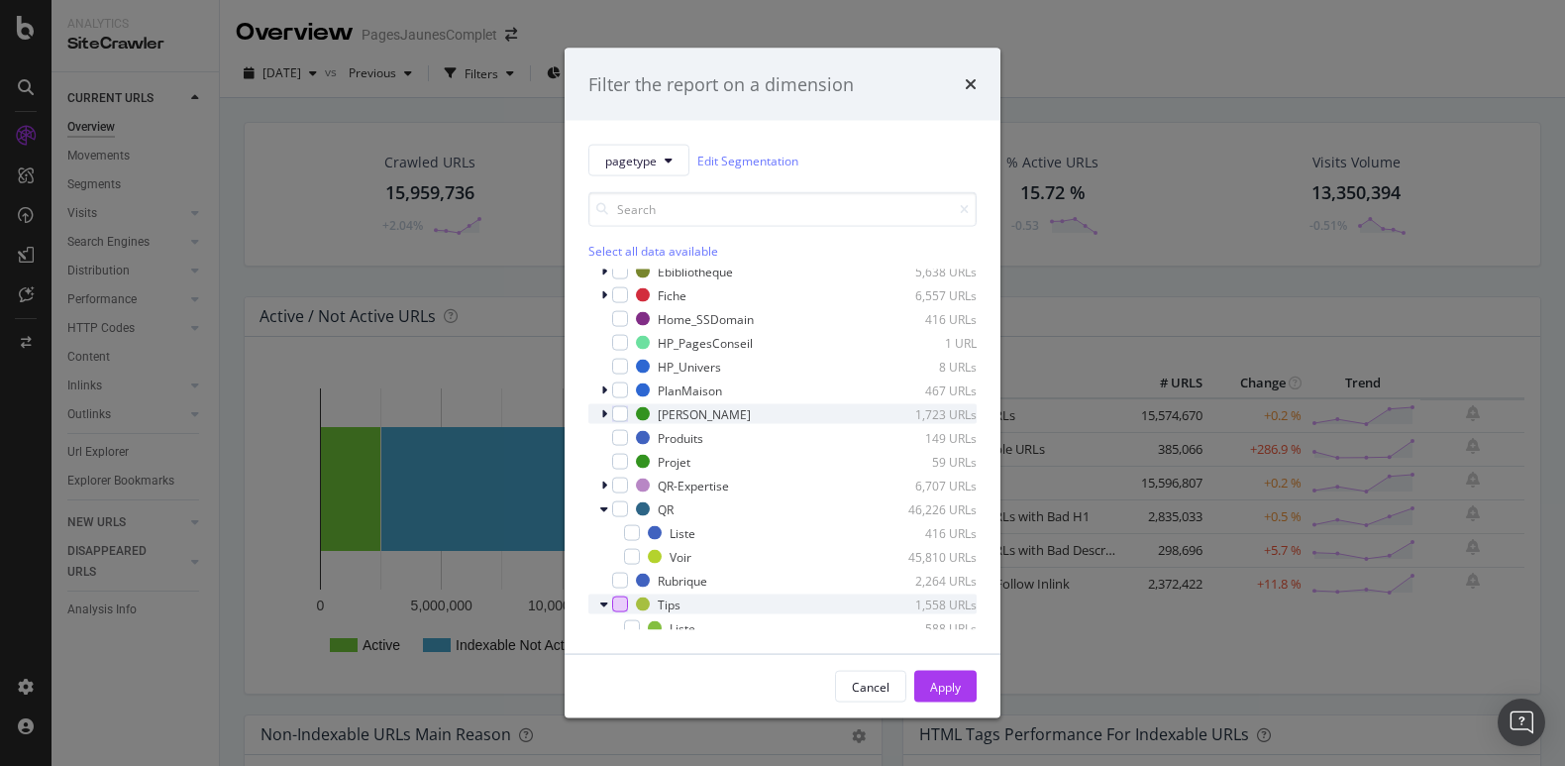
click at [605, 408] on icon "modal" at bounding box center [604, 414] width 6 height 12
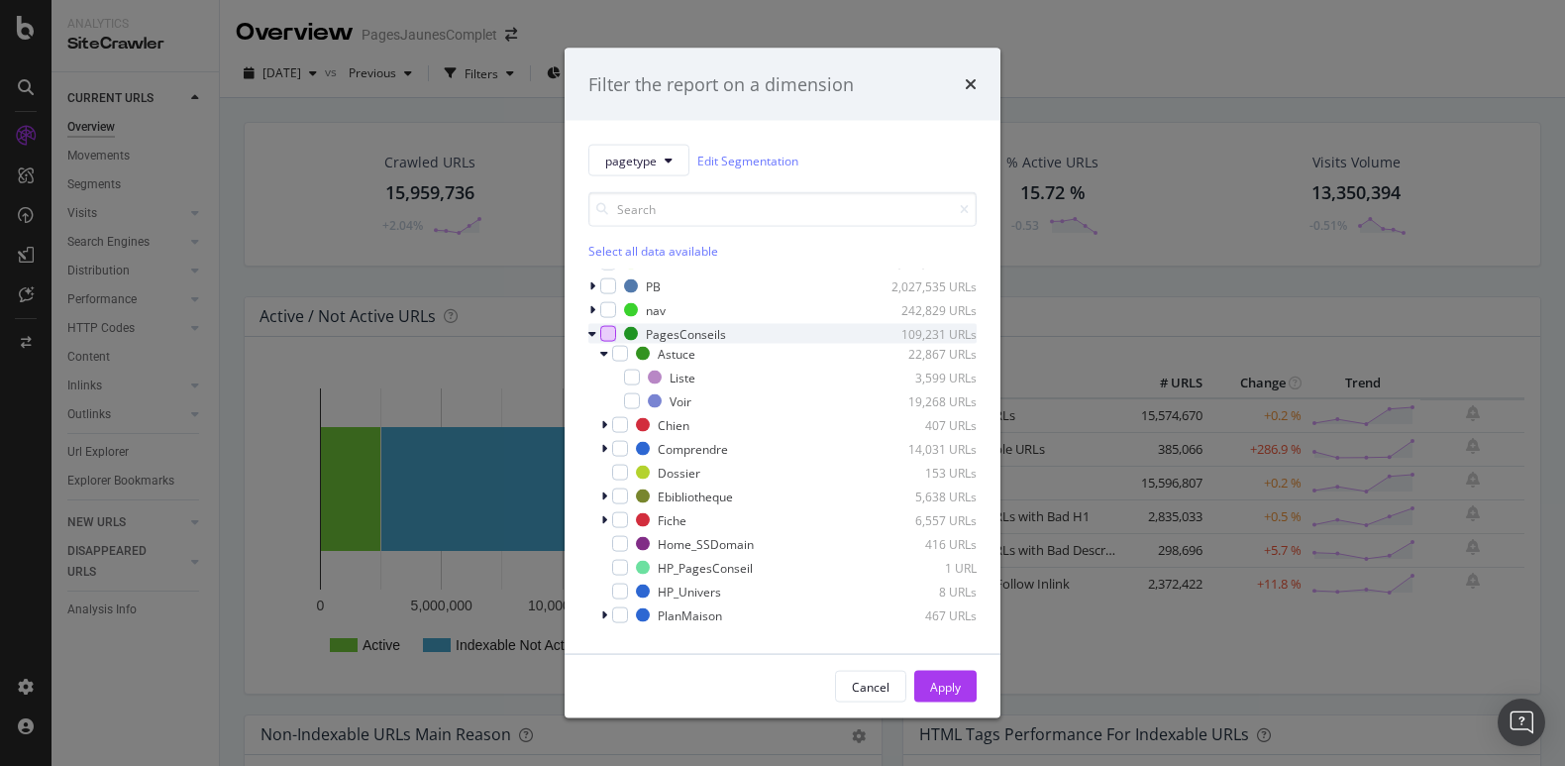
scroll to position [99, 0]
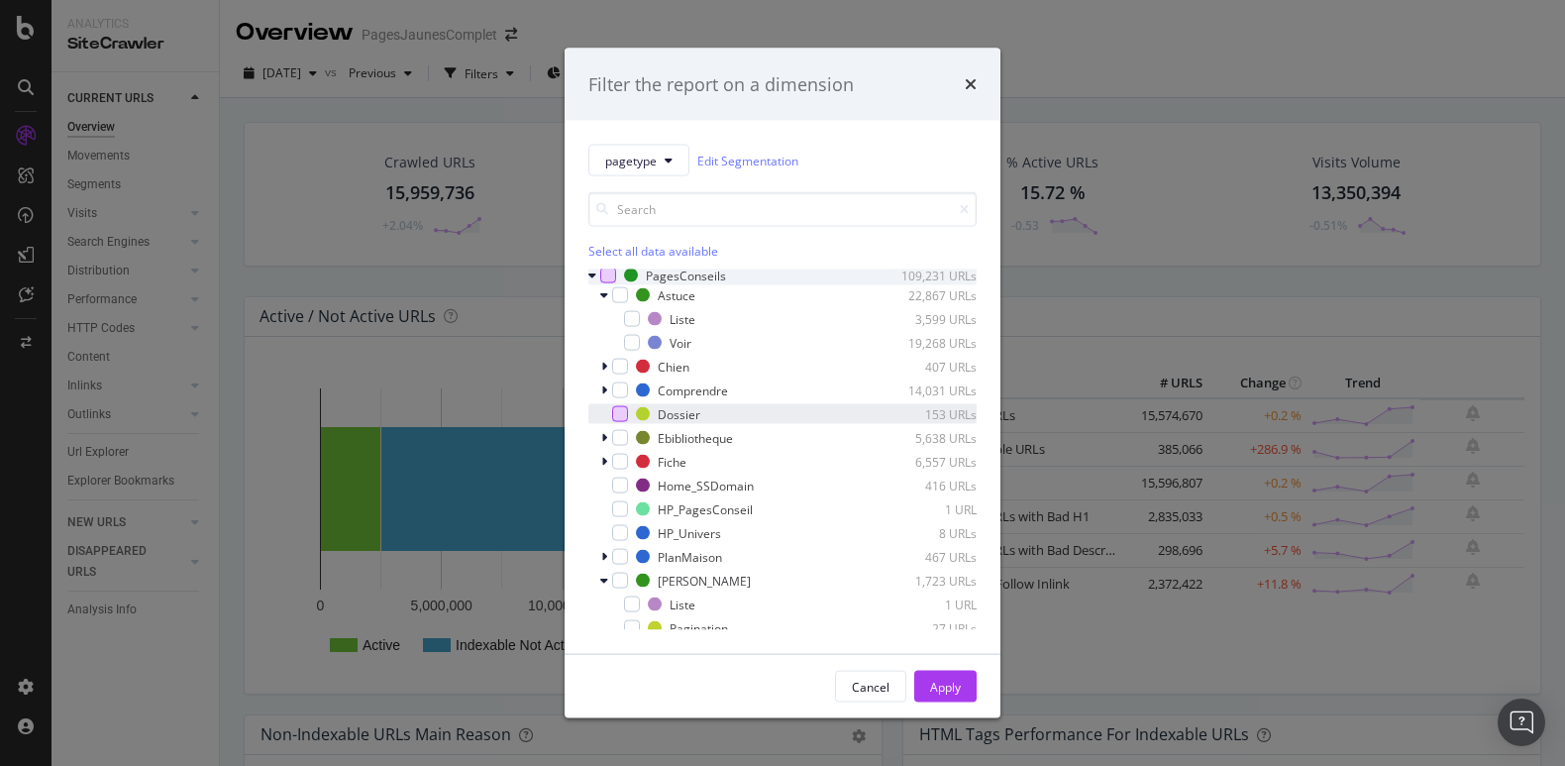
click at [618, 416] on div "modal" at bounding box center [620, 414] width 16 height 16
click at [955, 679] on div "Apply" at bounding box center [945, 686] width 31 height 17
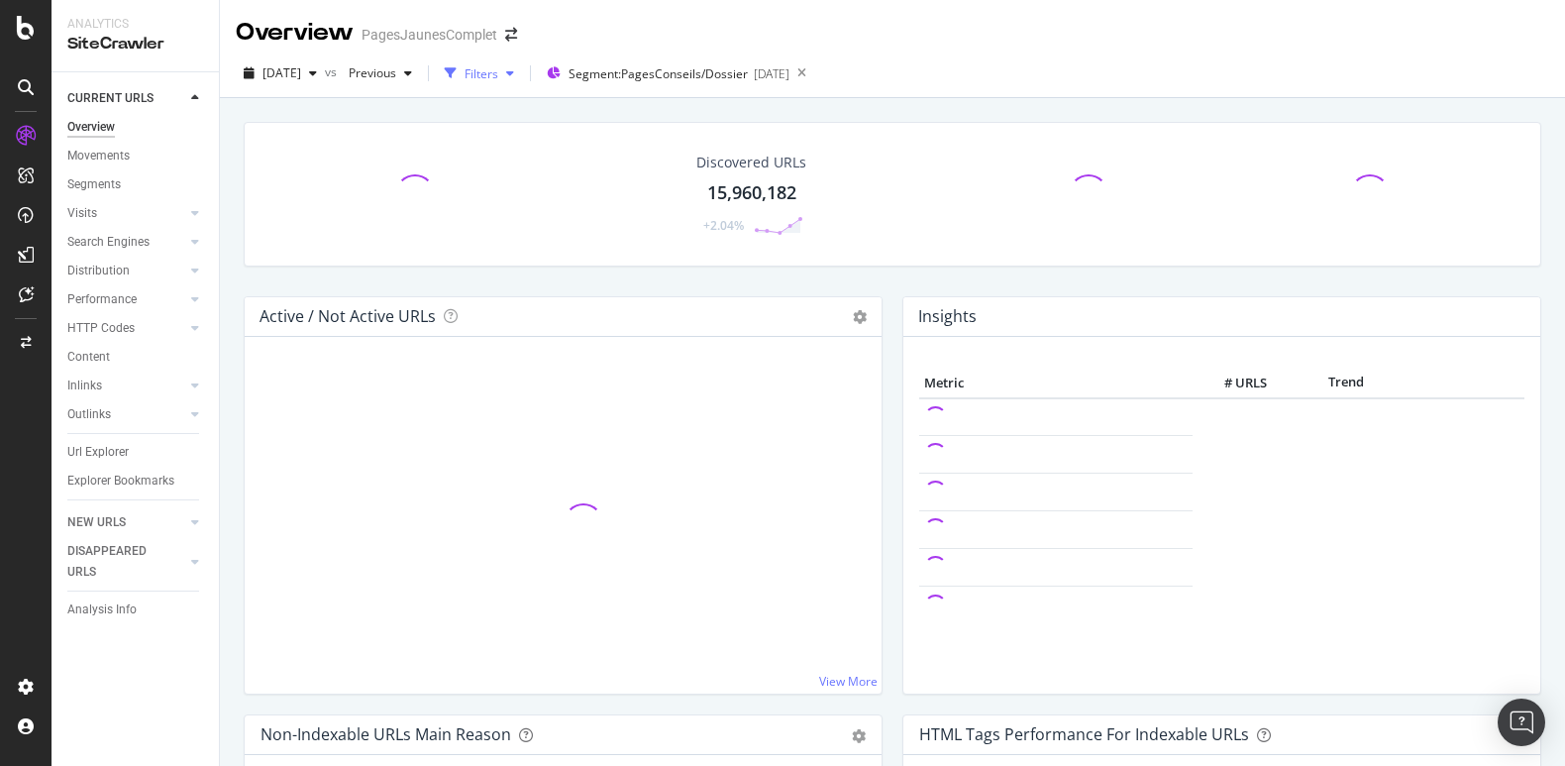
click at [498, 79] on div "Filters" at bounding box center [482, 73] width 34 height 17
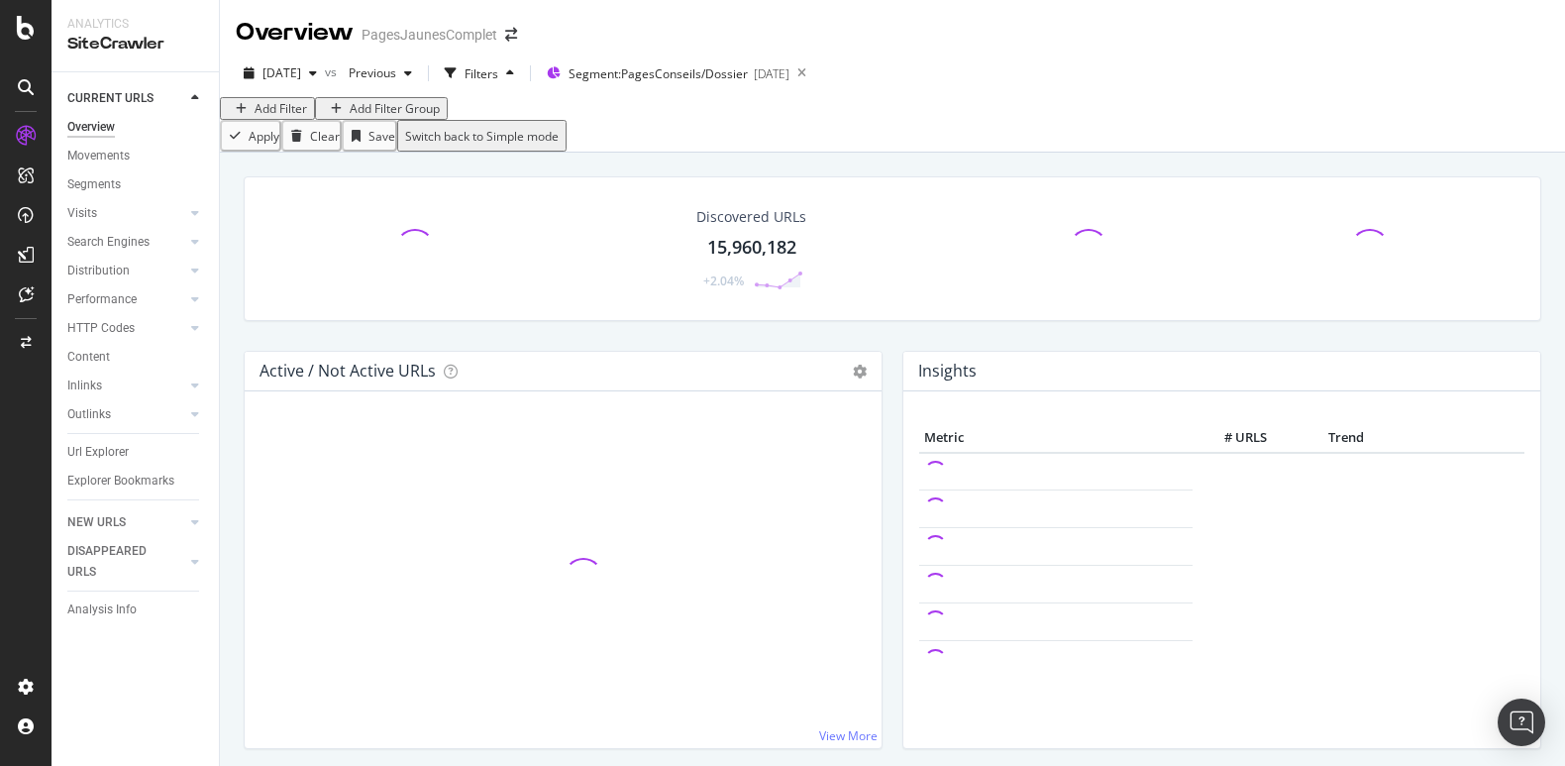
click at [295, 117] on div "Add Filter" at bounding box center [281, 108] width 53 height 17
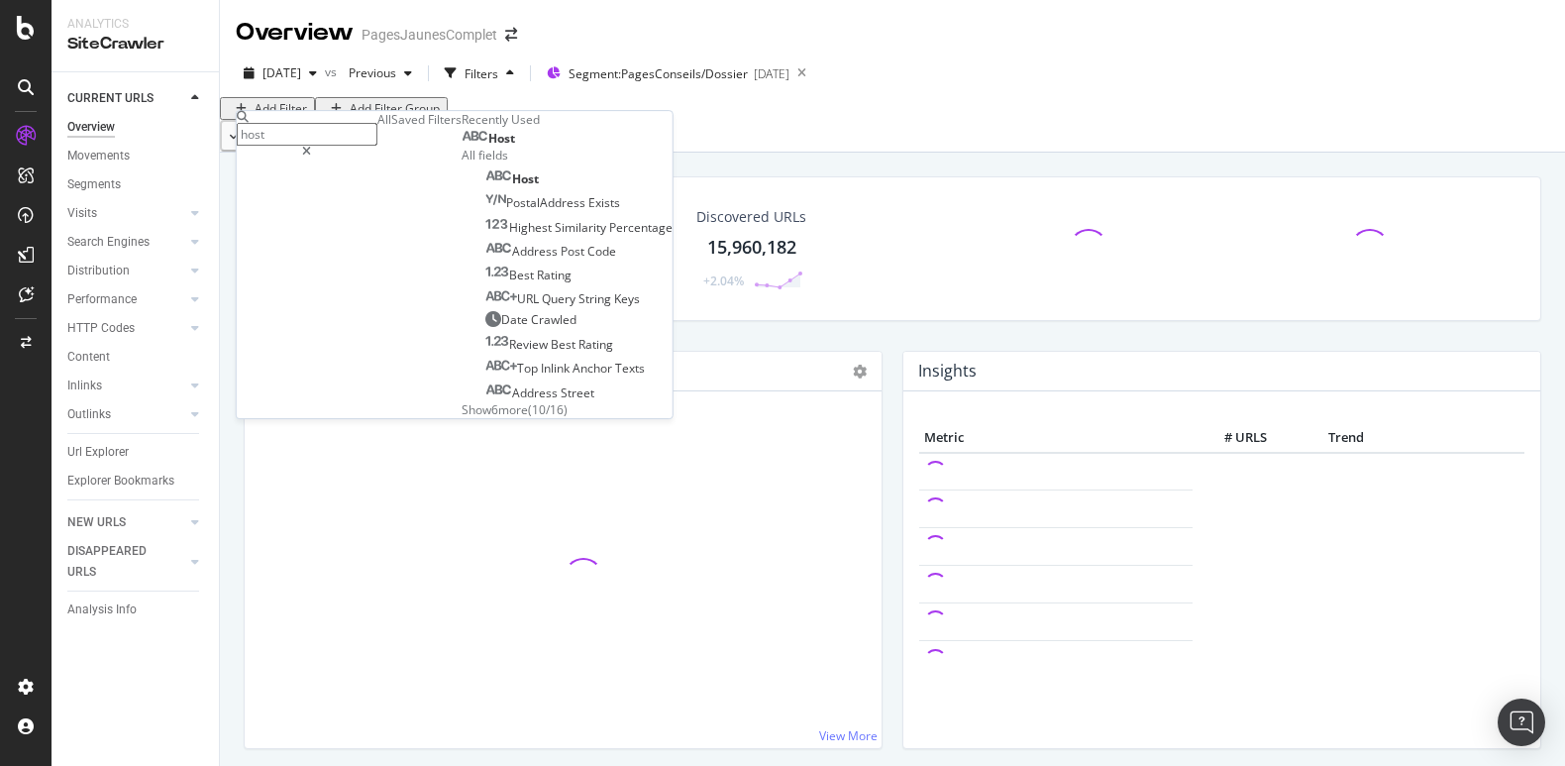
type input "host"
click at [488, 147] on span "Host" at bounding box center [501, 138] width 27 height 17
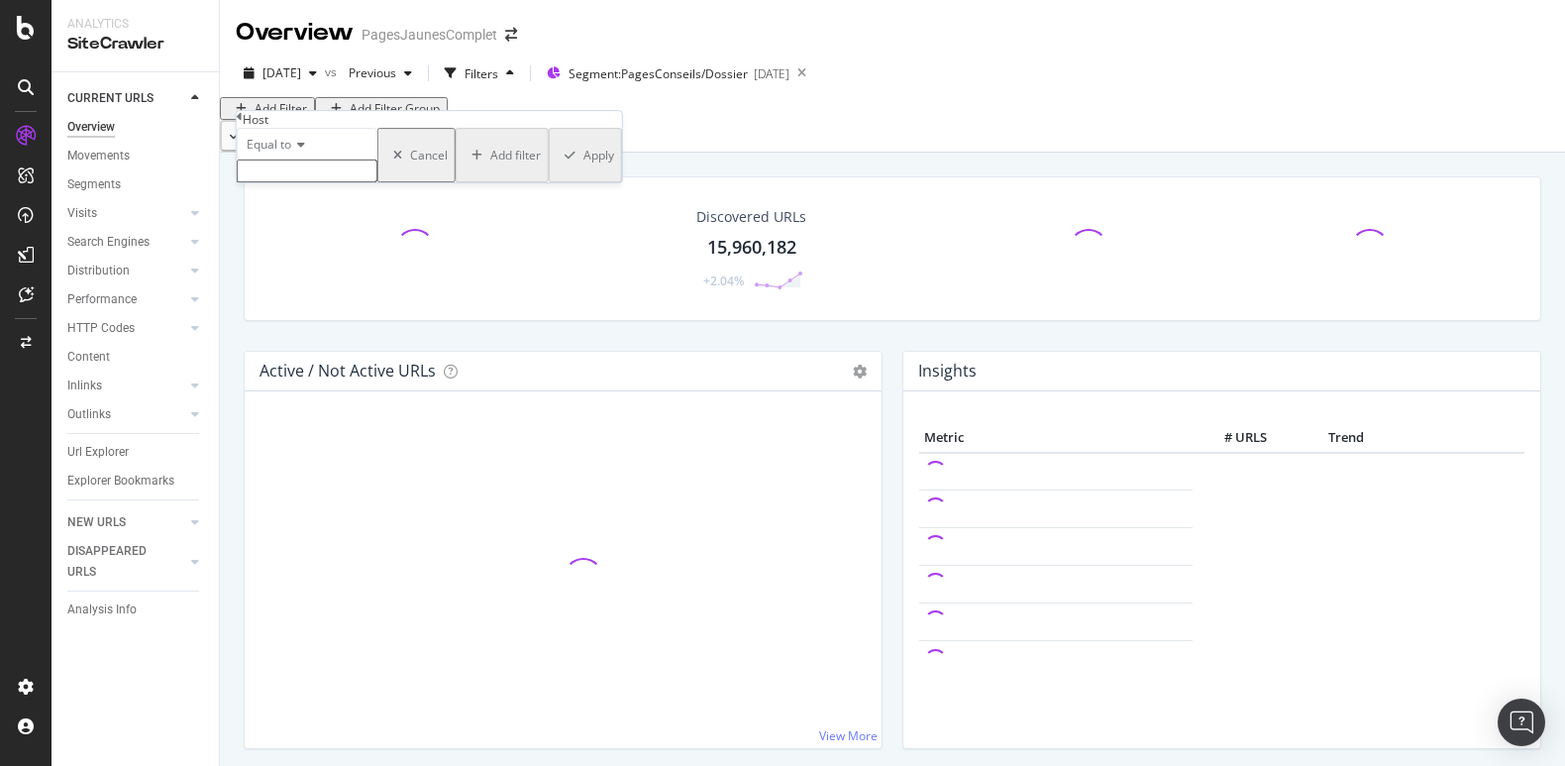
click at [311, 159] on div "Equal to" at bounding box center [307, 144] width 141 height 32
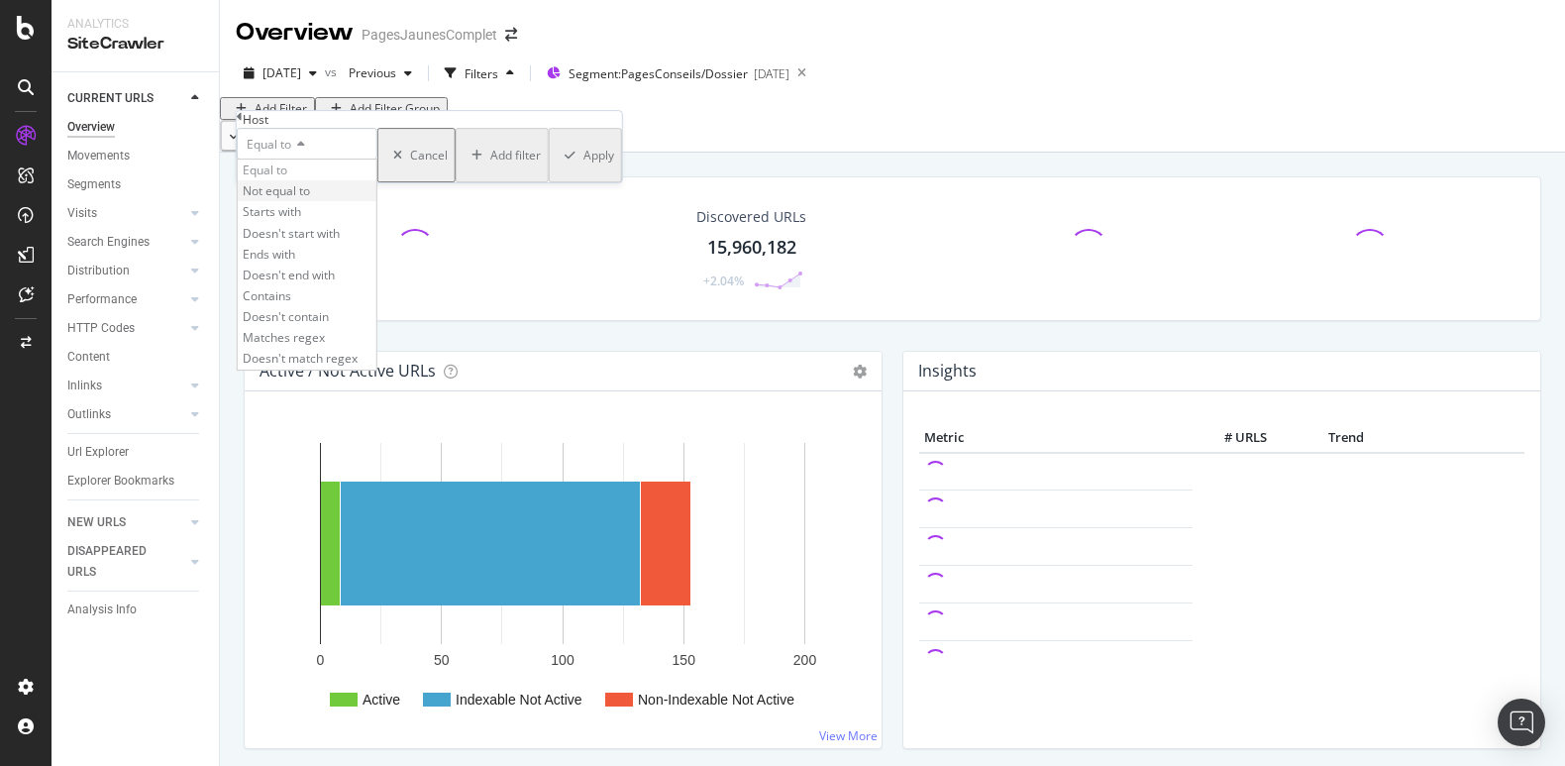
click at [310, 199] on span "Not equal to" at bounding box center [276, 190] width 67 height 17
click at [298, 182] on input "text" at bounding box center [307, 170] width 141 height 23
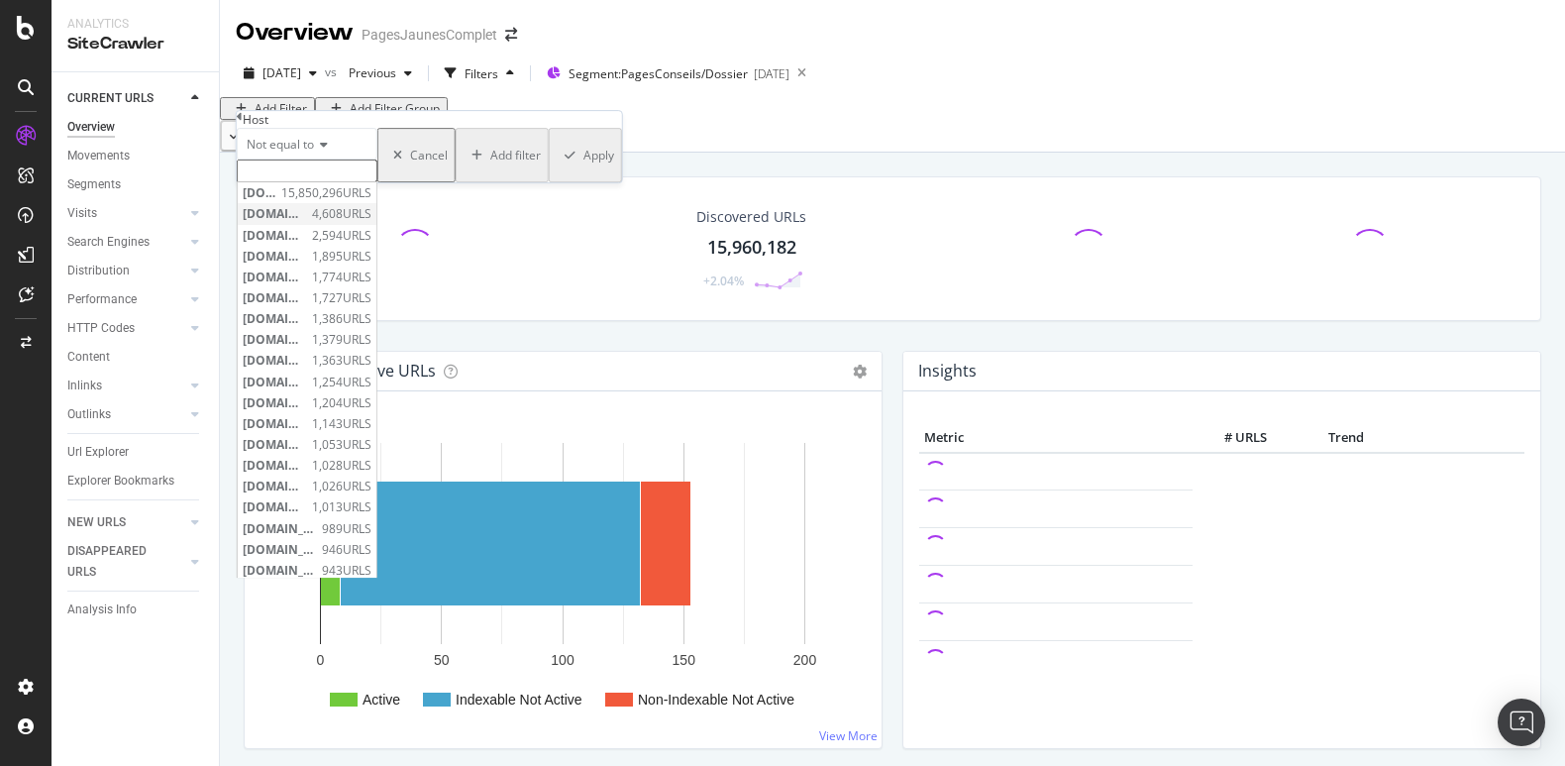
click at [307, 223] on span "[DOMAIN_NAME]" at bounding box center [275, 214] width 64 height 17
type input "[DOMAIN_NAME]"
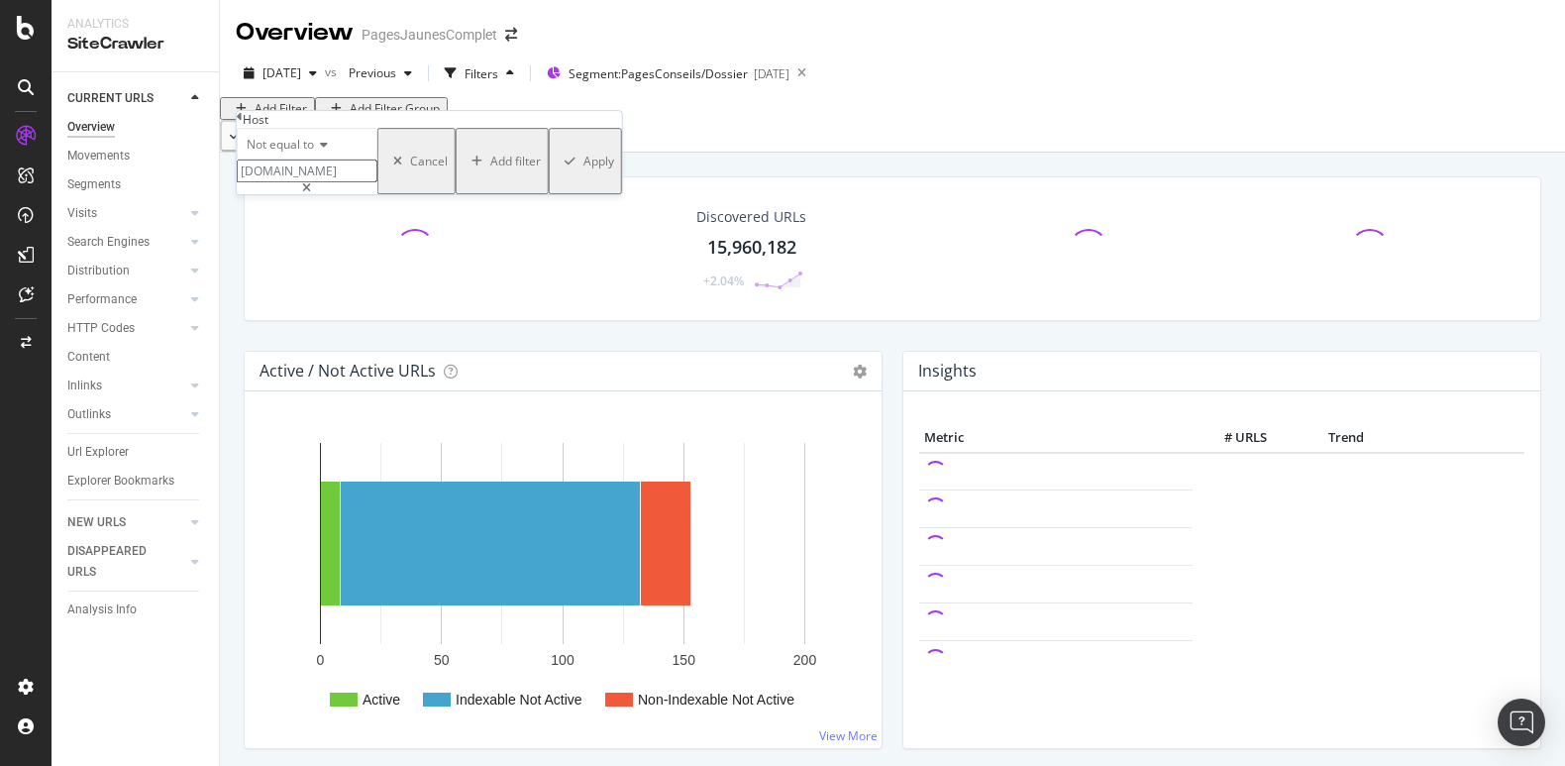
click at [583, 169] on div "Apply" at bounding box center [598, 161] width 31 height 17
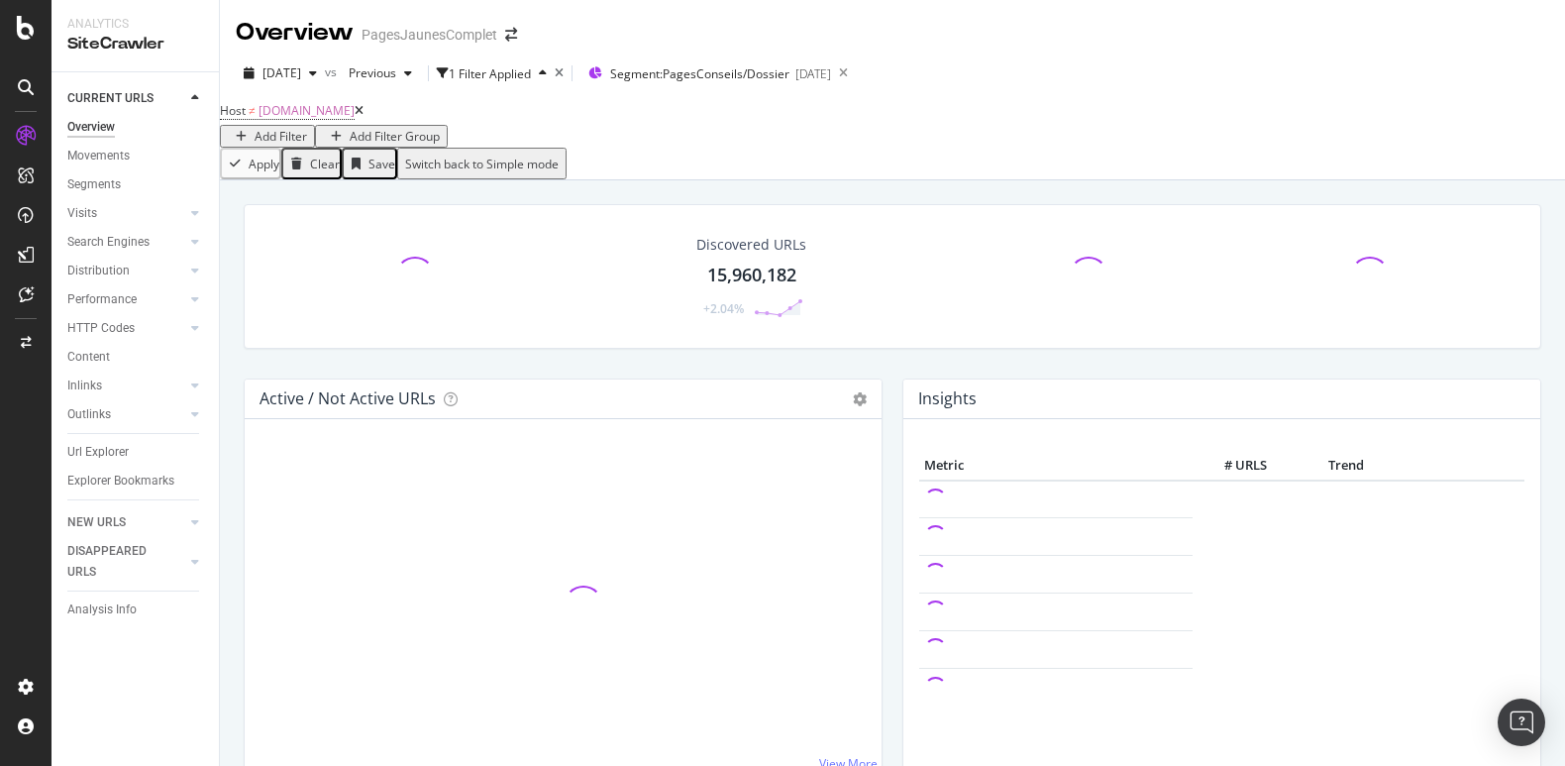
click at [307, 131] on div "Add Filter" at bounding box center [281, 136] width 53 height 17
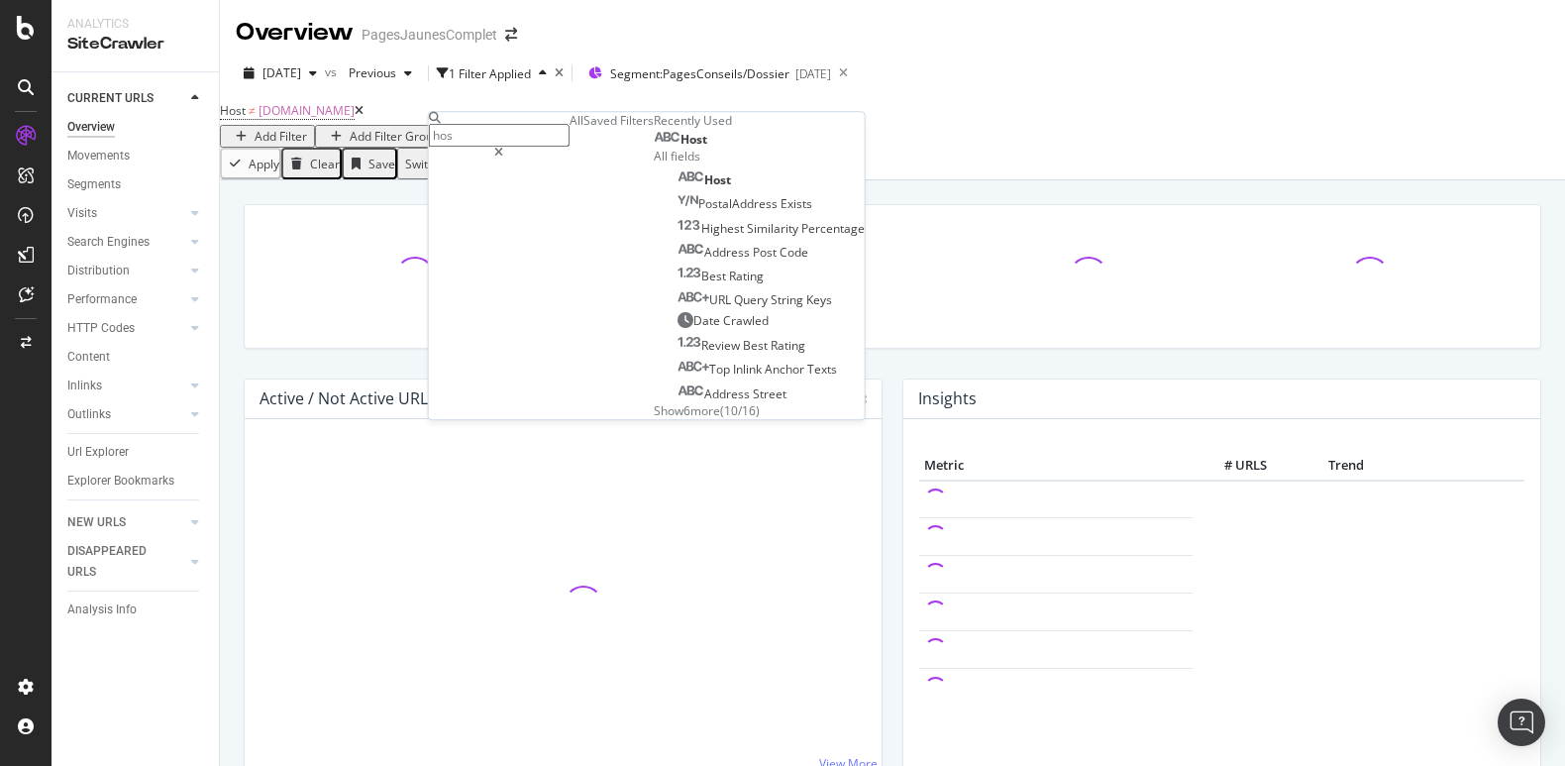
type input "host"
click at [654, 148] on div "Host" at bounding box center [680, 140] width 53 height 16
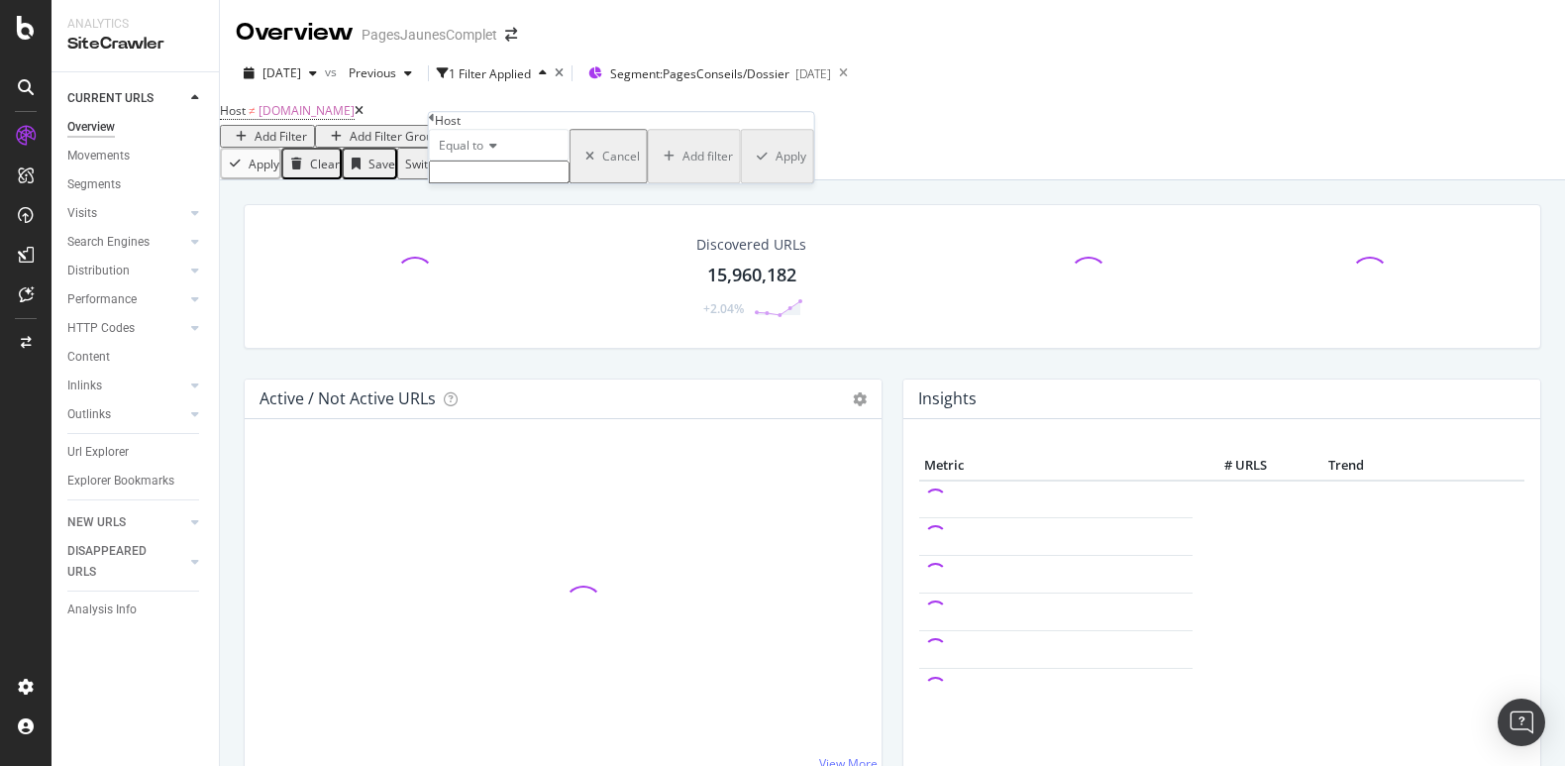
click at [490, 152] on icon at bounding box center [490, 146] width 14 height 12
click at [490, 201] on span "Not equal to" at bounding box center [468, 192] width 67 height 17
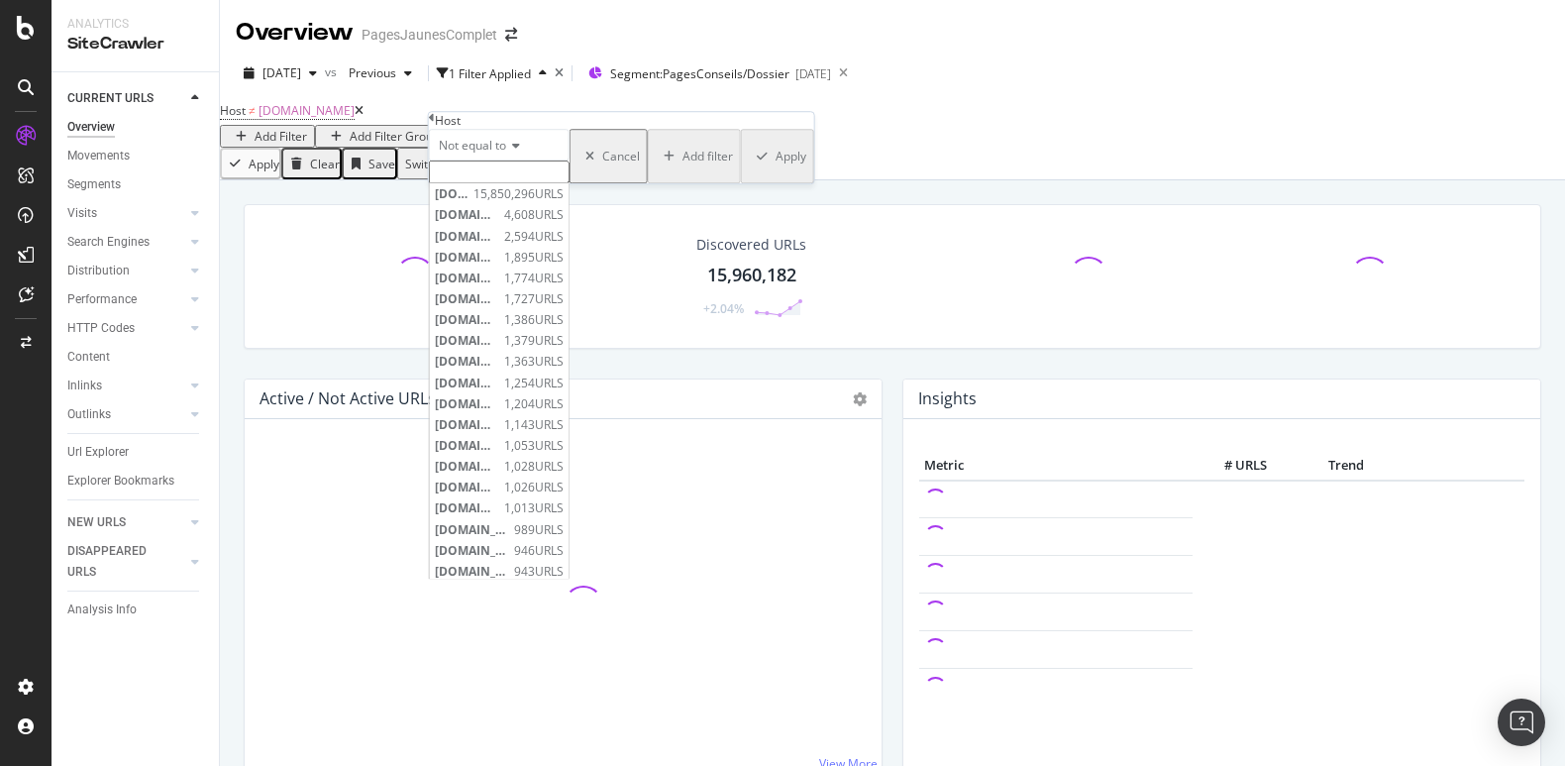
click at [479, 183] on input "text" at bounding box center [499, 171] width 141 height 23
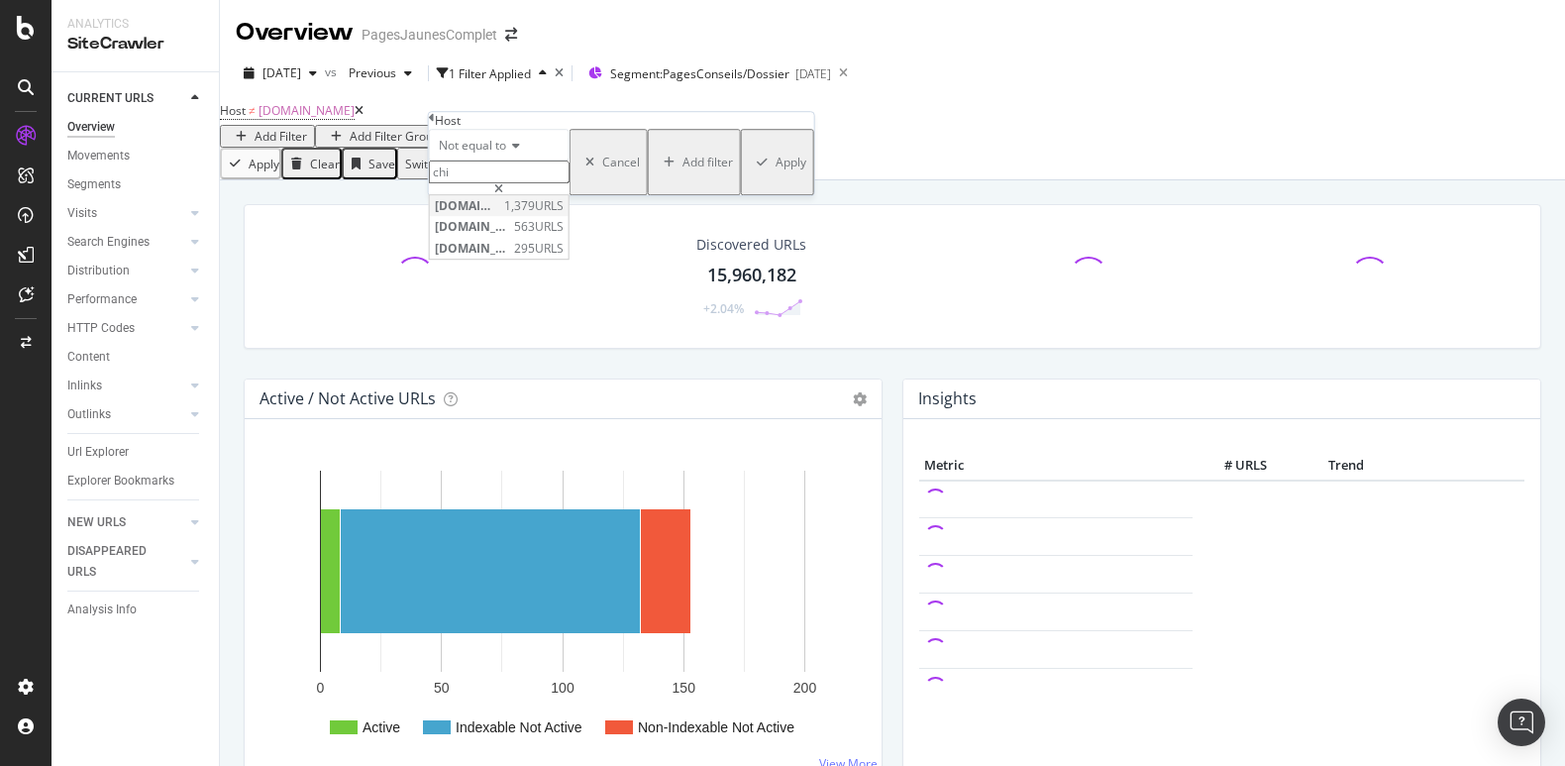
click at [499, 215] on span "[DOMAIN_NAME]" at bounding box center [467, 206] width 64 height 17
type input "[DOMAIN_NAME]"
click at [776, 170] on div "Apply" at bounding box center [791, 162] width 31 height 17
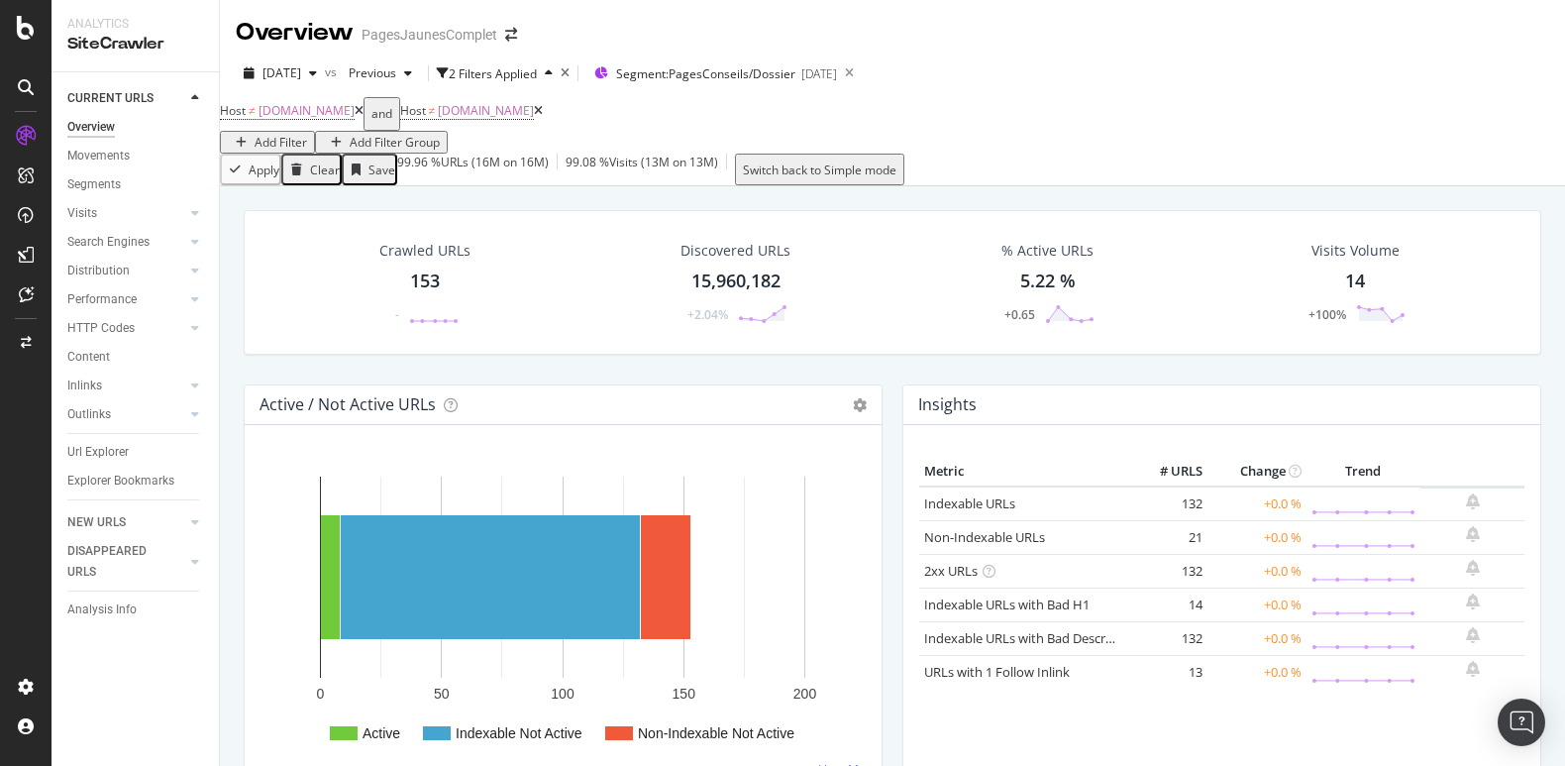
click at [364, 117] on icon at bounding box center [359, 111] width 9 height 12
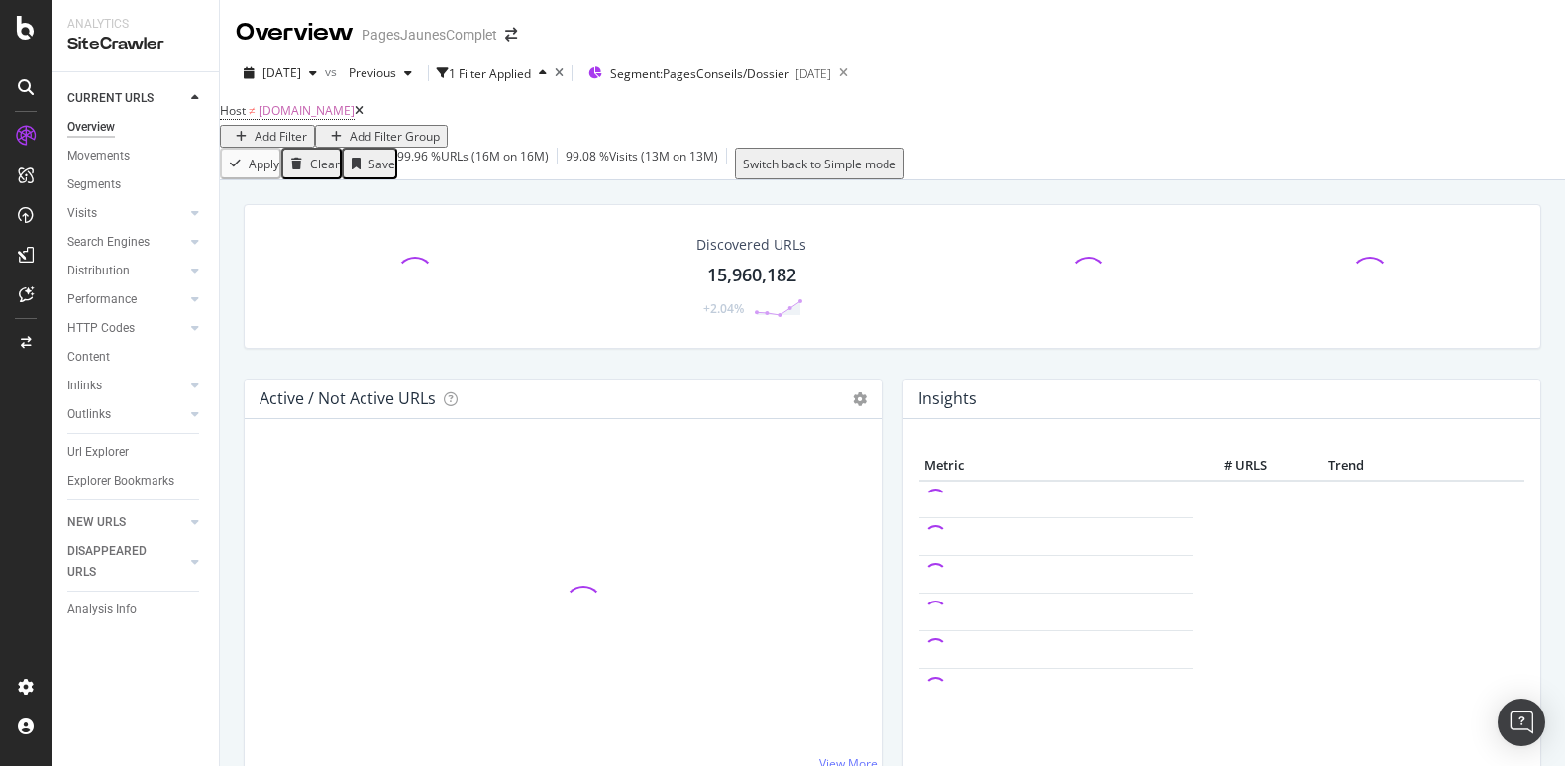
click at [364, 117] on icon at bounding box center [359, 111] width 9 height 12
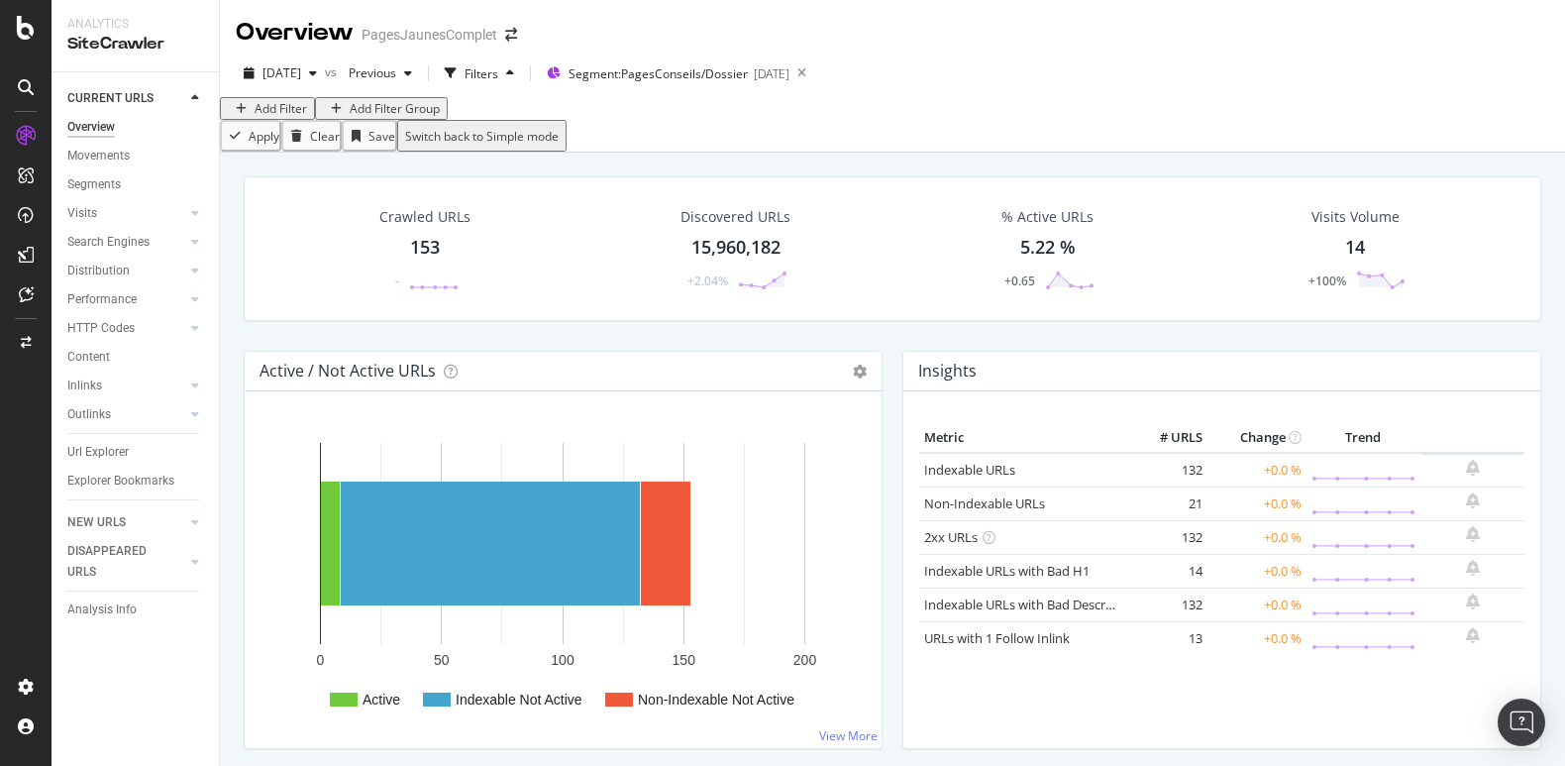
click at [410, 265] on div "Crawled URLs 153 -" at bounding box center [425, 248] width 131 height 103
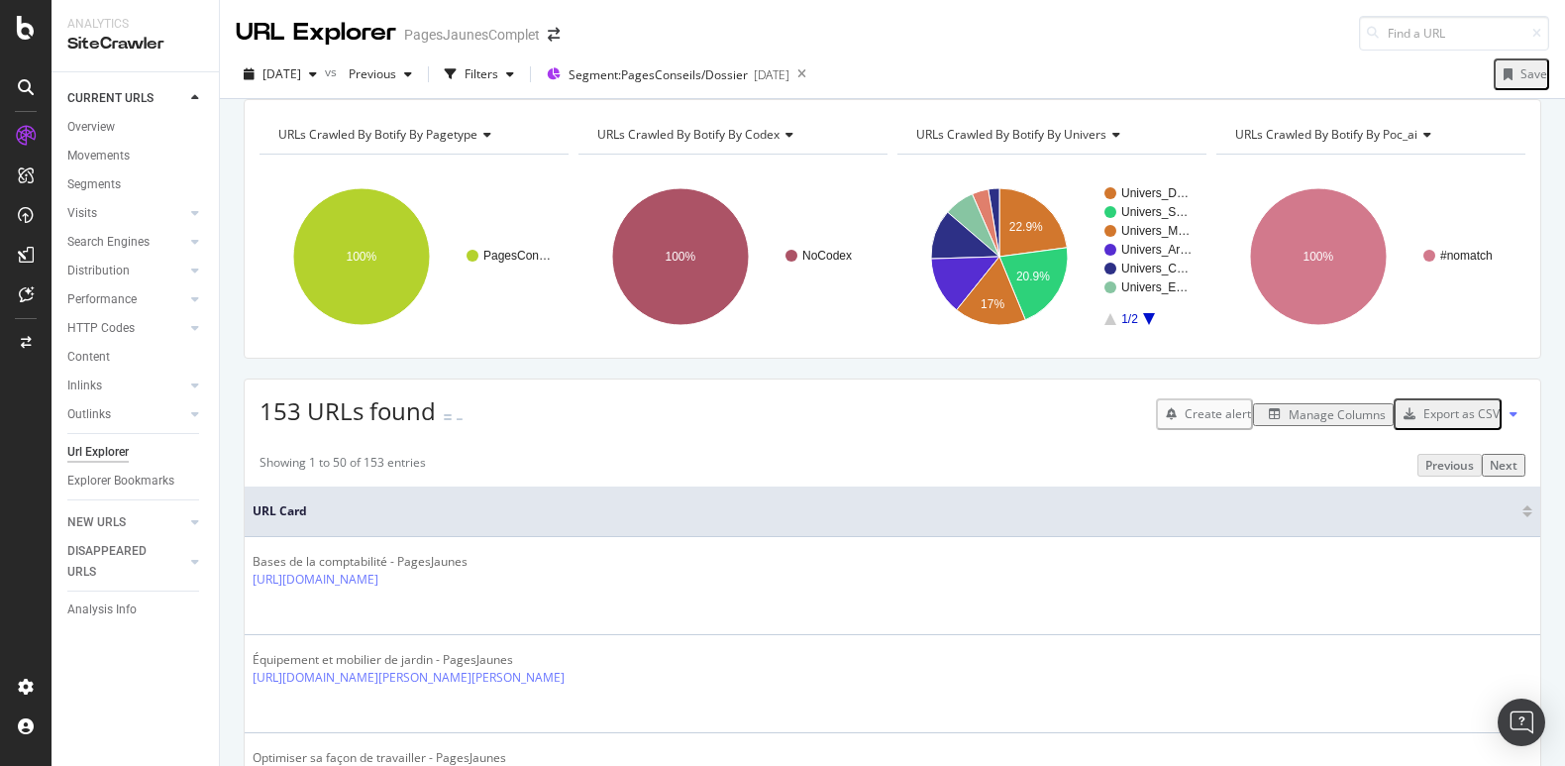
click at [1468, 422] on div "Export as CSV" at bounding box center [1461, 413] width 76 height 17
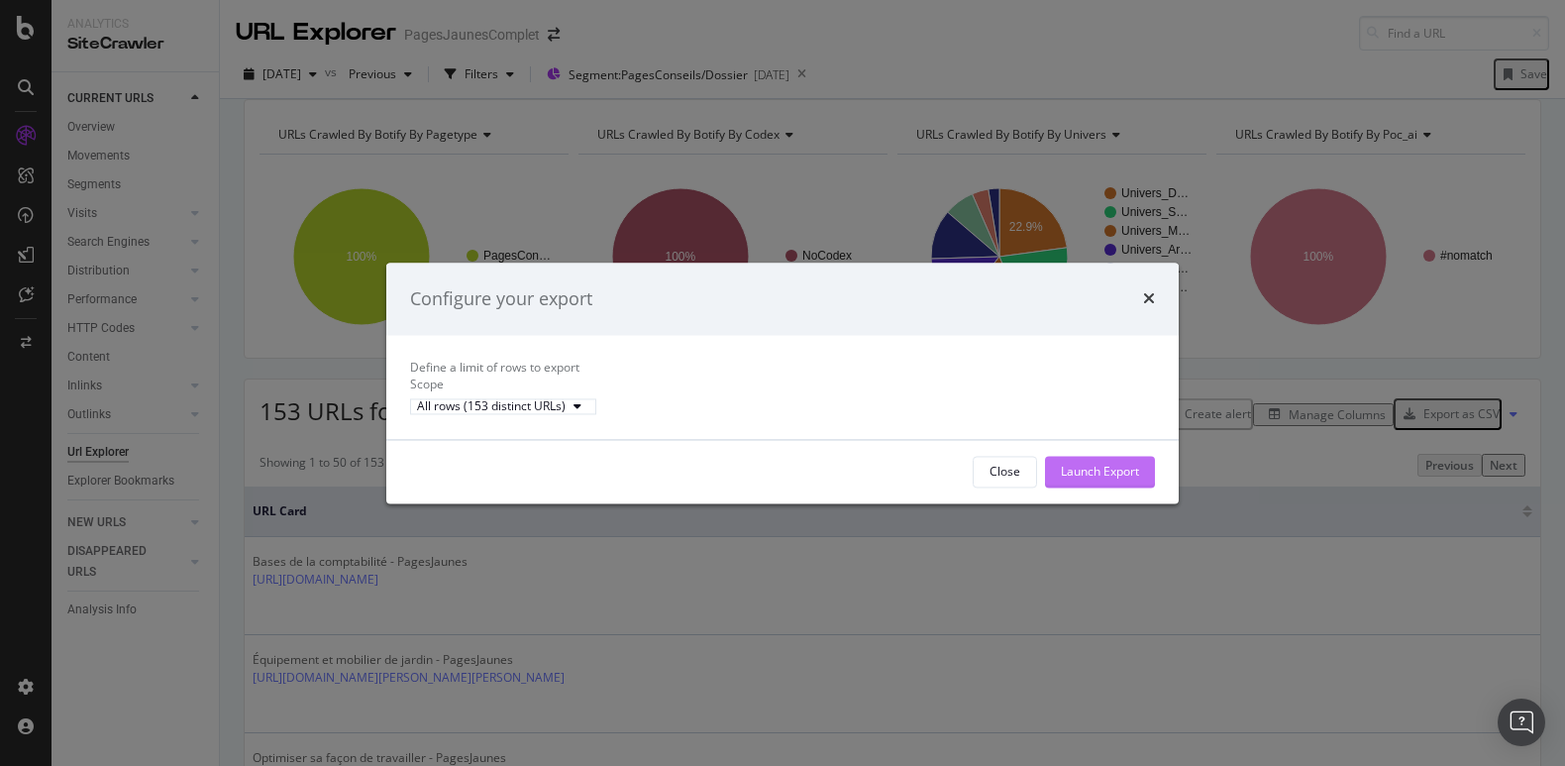
click at [1096, 474] on div "Launch Export" at bounding box center [1100, 472] width 78 height 30
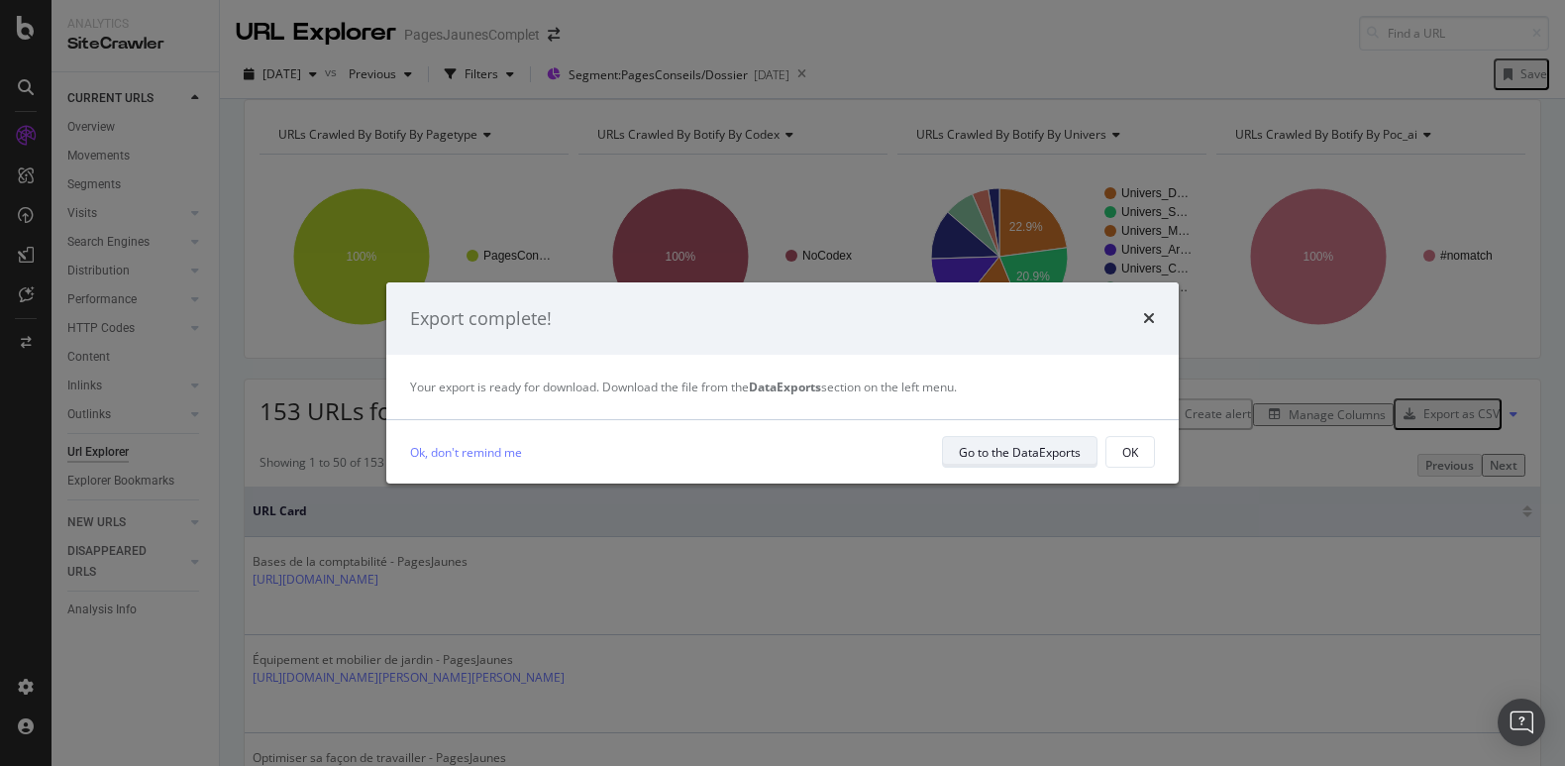
click at [1008, 453] on div "Go to the DataExports" at bounding box center [1020, 452] width 122 height 17
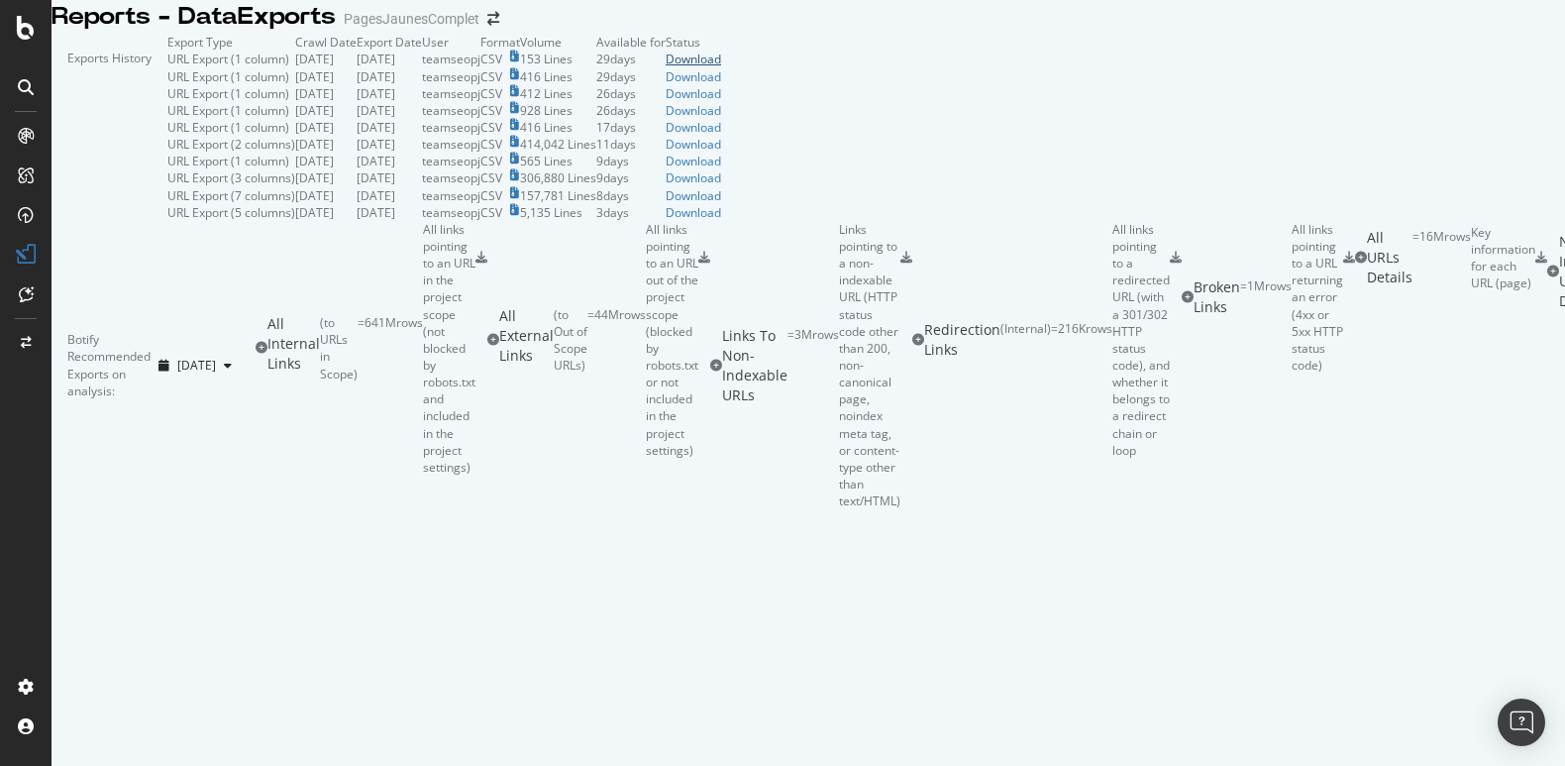
click at [721, 67] on div "Download" at bounding box center [693, 59] width 55 height 17
